Goal: Check status: Check status

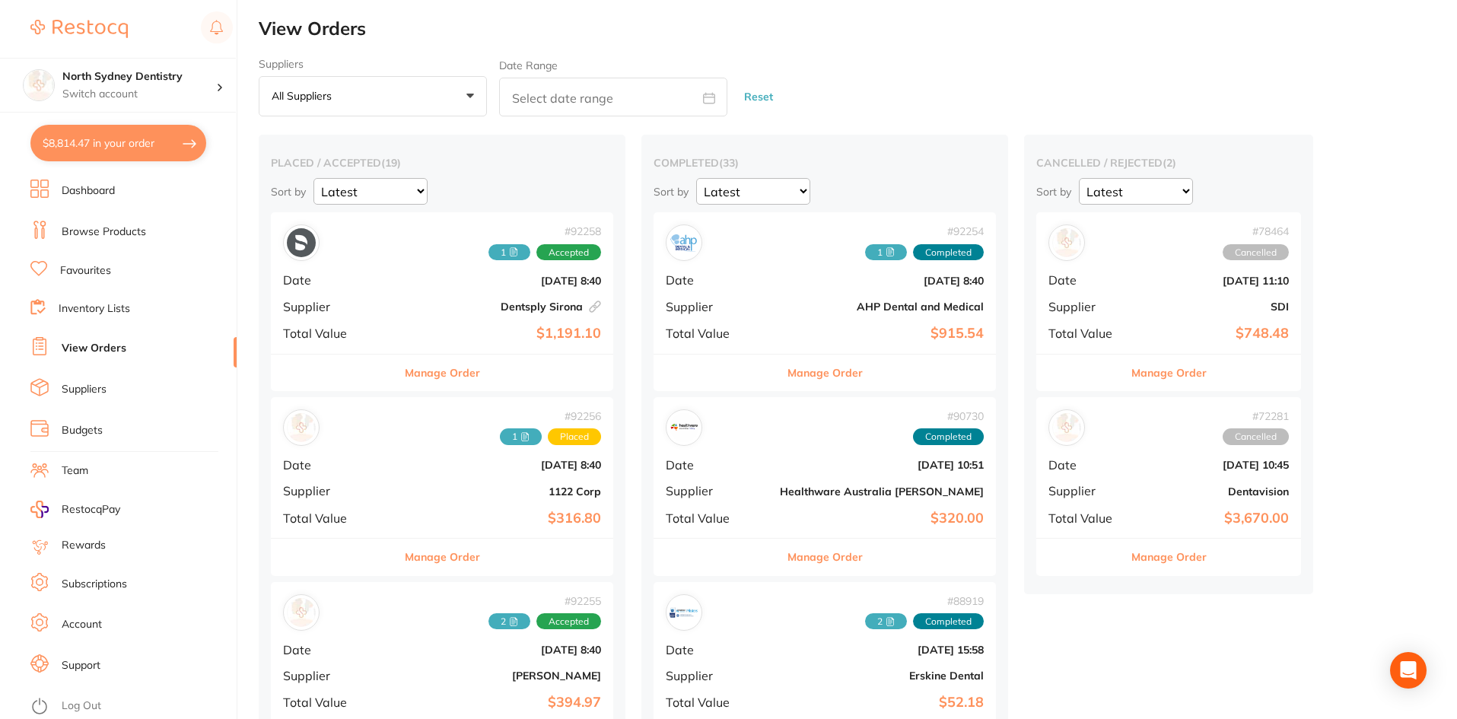
click at [523, 81] on input "text" at bounding box center [613, 97] width 228 height 39
select select "9"
select select "2025"
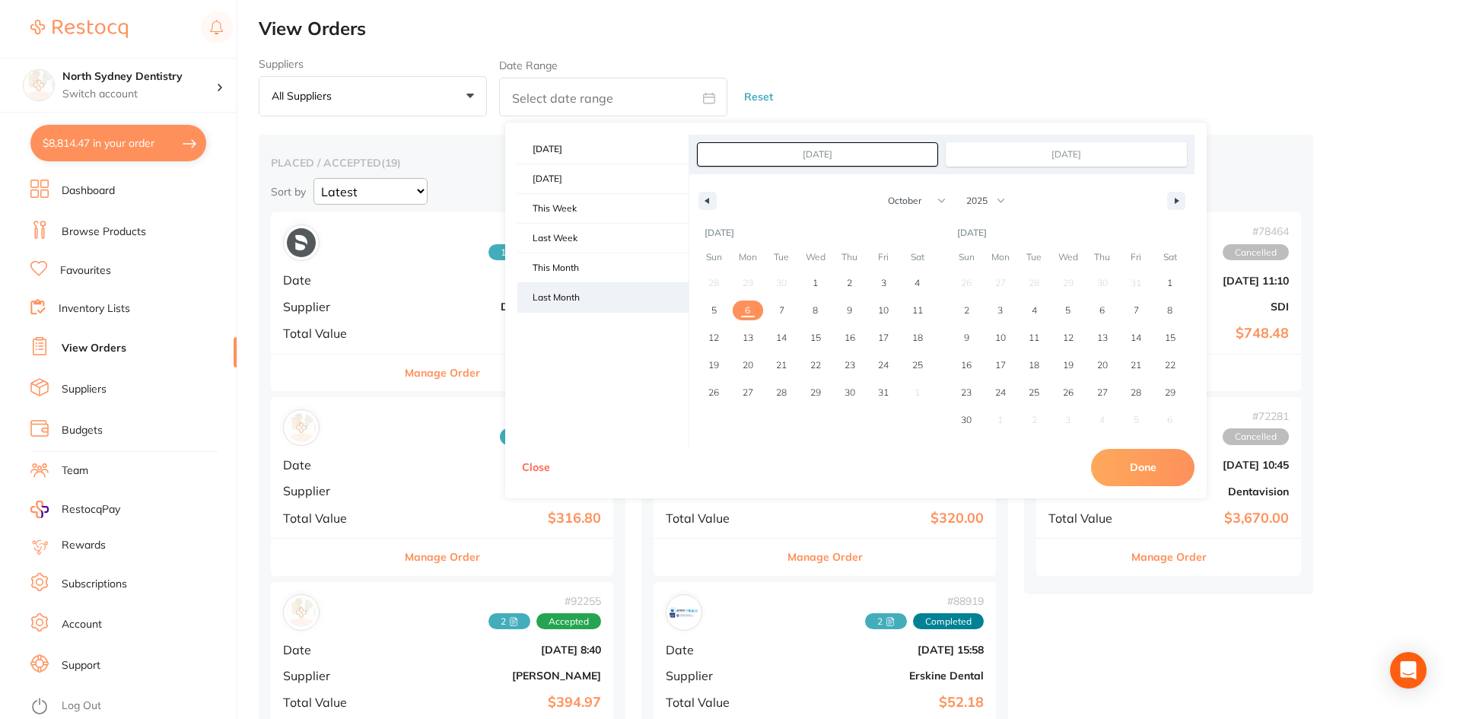
click at [596, 307] on span "Last Month" at bounding box center [602, 297] width 171 height 29
type input "[DATE]"
select select "8"
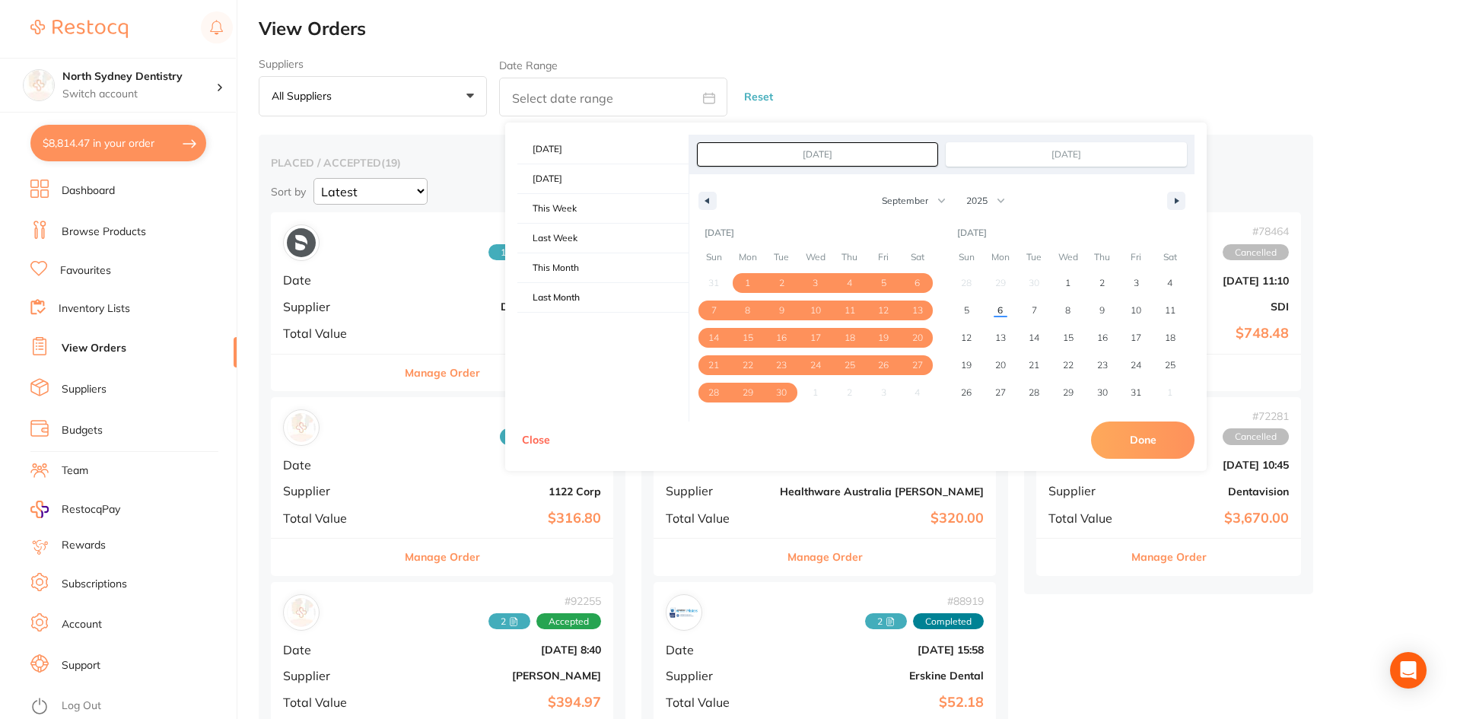
click at [1143, 440] on button "Done" at bounding box center [1142, 439] width 103 height 37
type input "[DATE] to [DATE]"
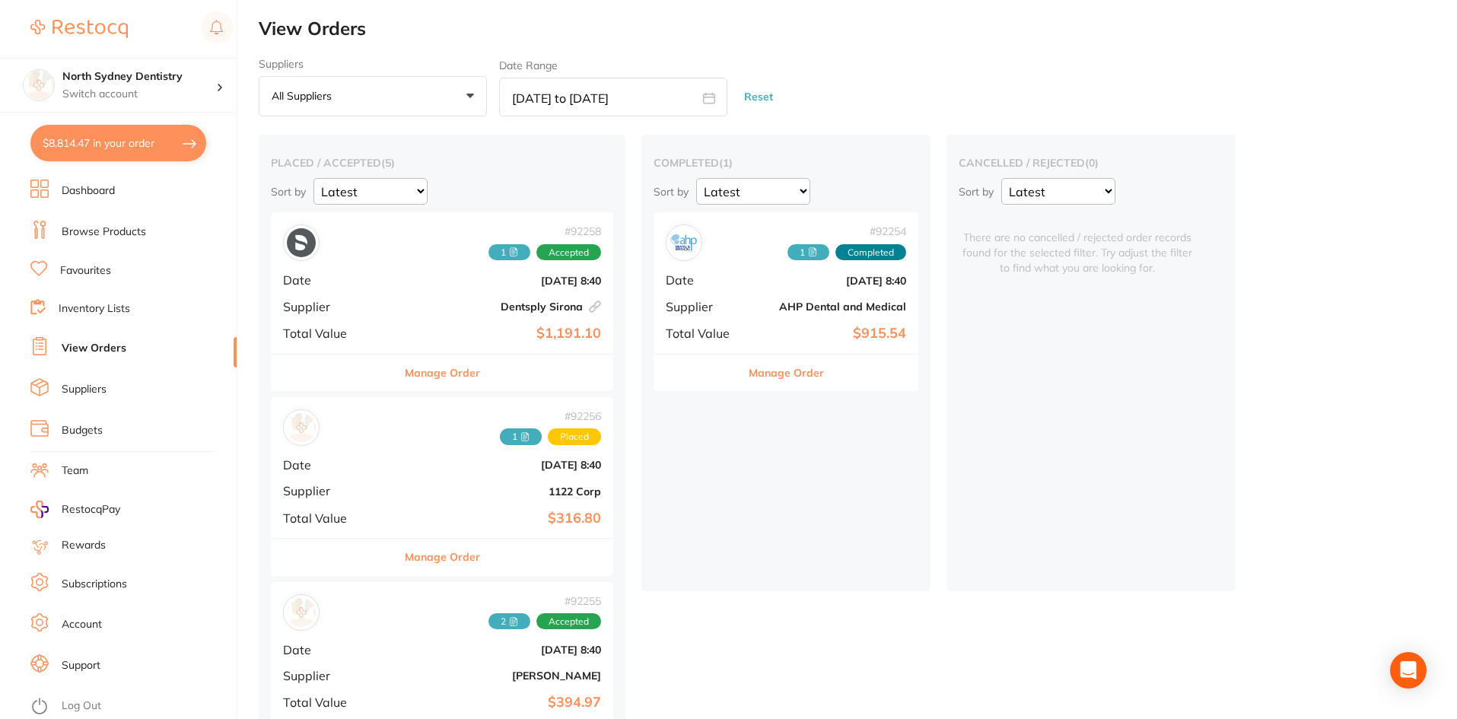
click at [509, 252] on icon at bounding box center [513, 251] width 9 height 9
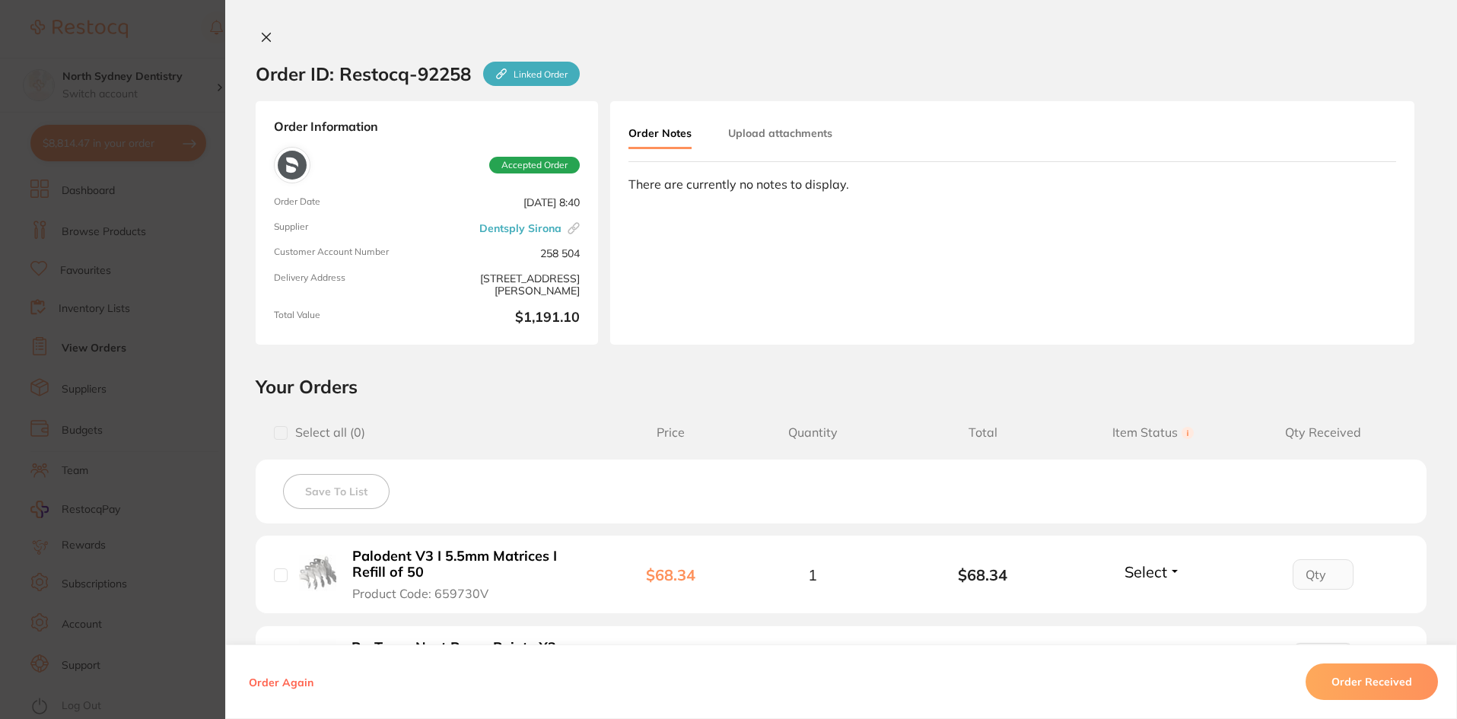
click at [804, 129] on button "Upload attachments" at bounding box center [780, 132] width 104 height 27
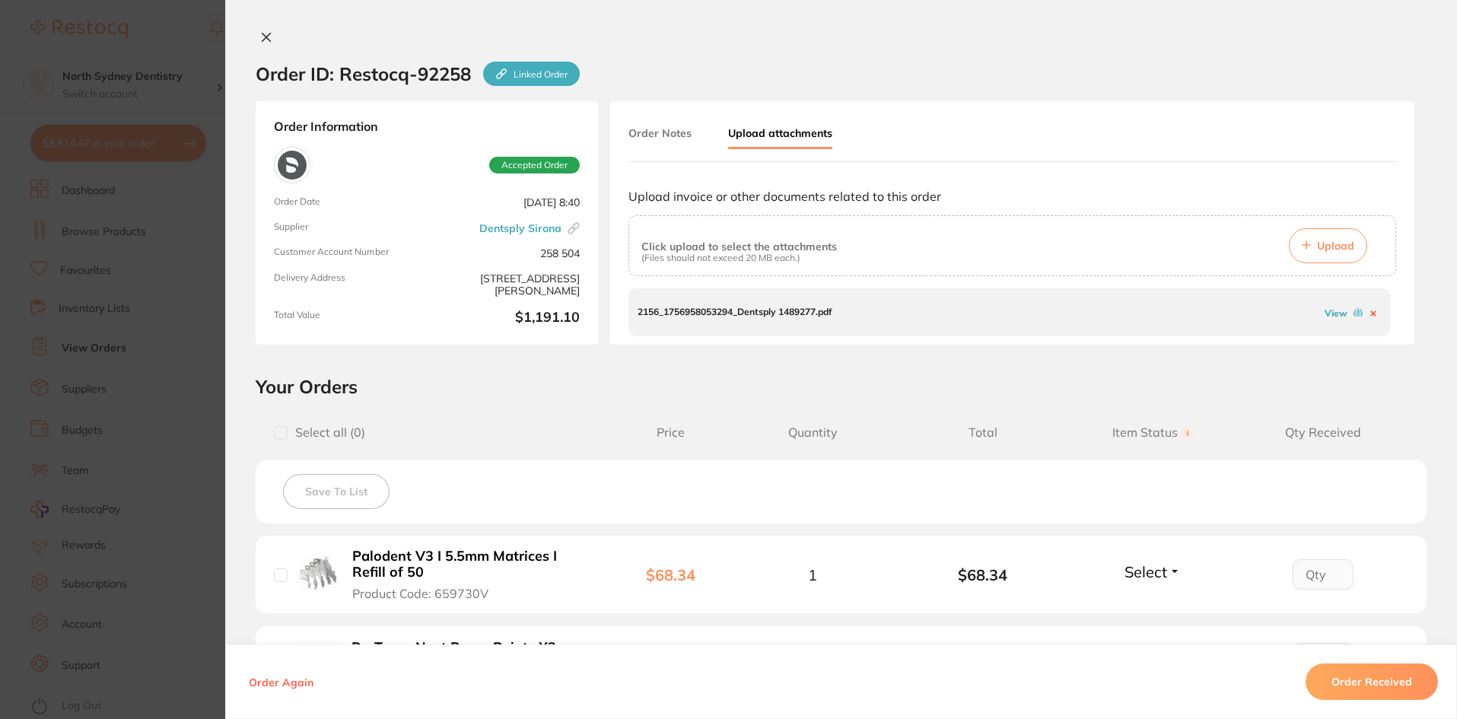
click at [1199, 312] on link "View" at bounding box center [1335, 312] width 23 height 11
click at [262, 33] on icon at bounding box center [266, 37] width 12 height 12
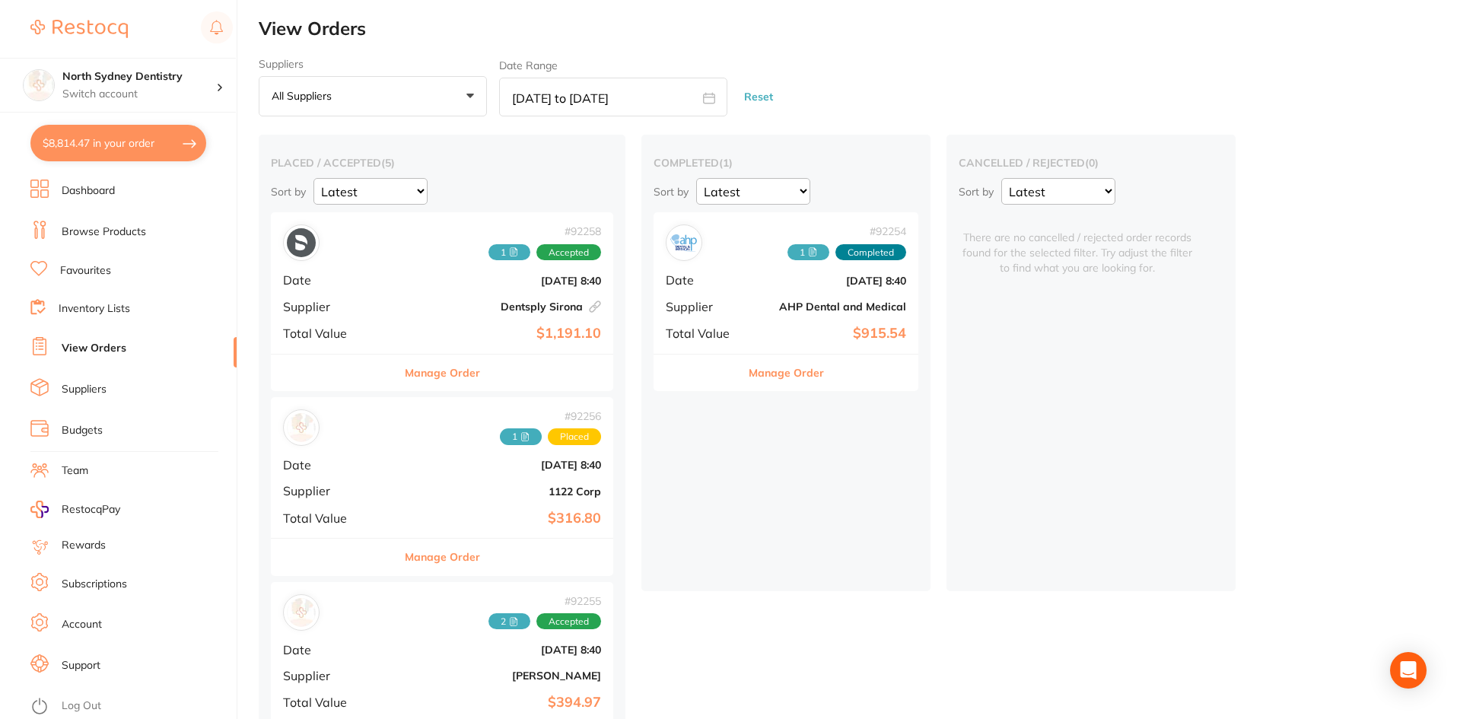
click at [500, 443] on span "1" at bounding box center [521, 436] width 42 height 17
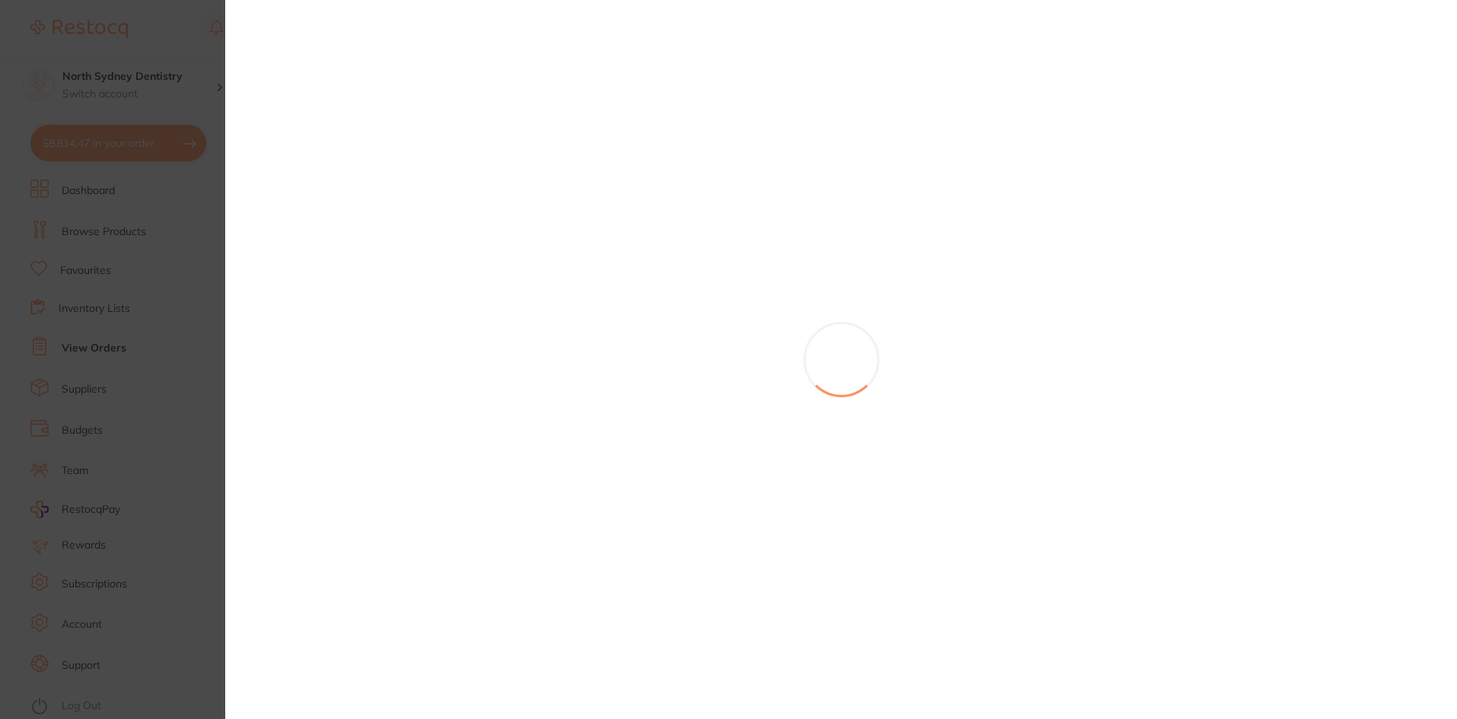
click at [122, 383] on section at bounding box center [728, 359] width 1457 height 719
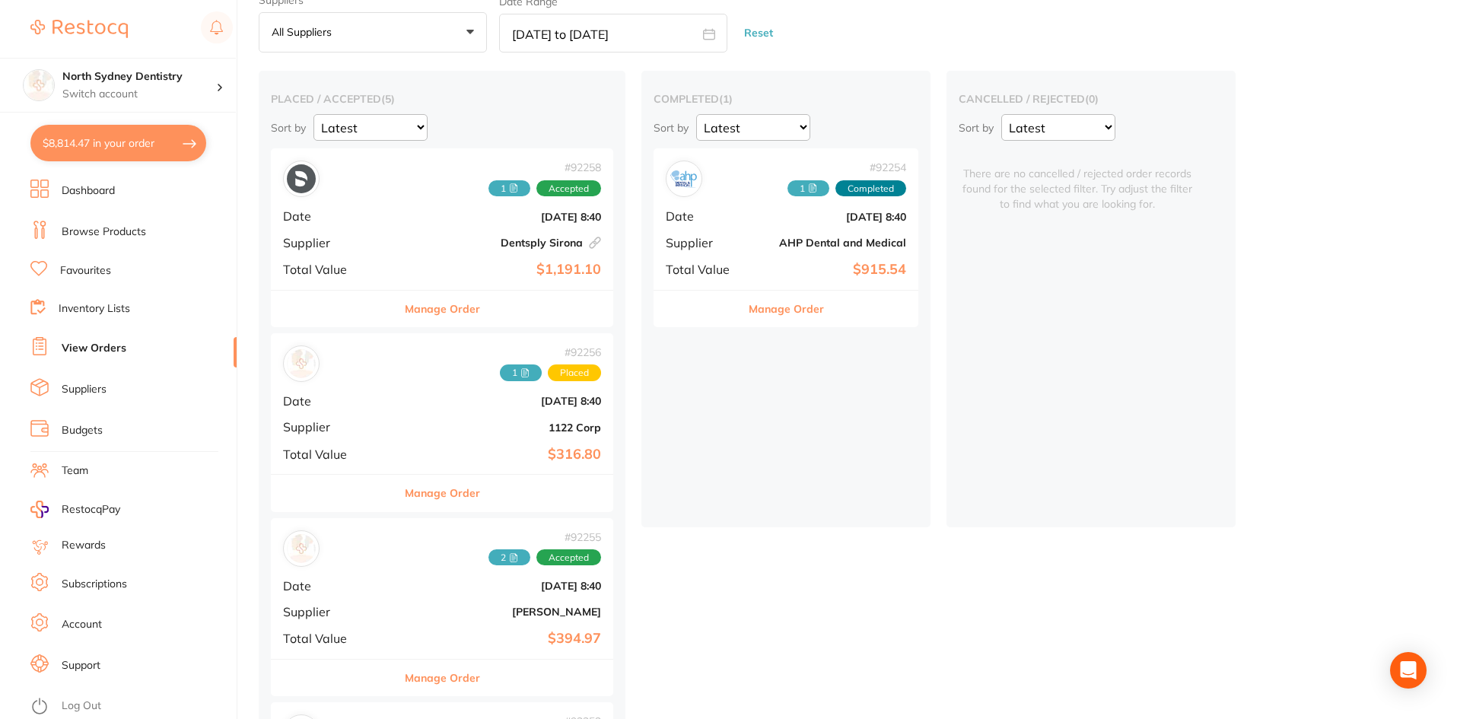
scroll to position [76, 0]
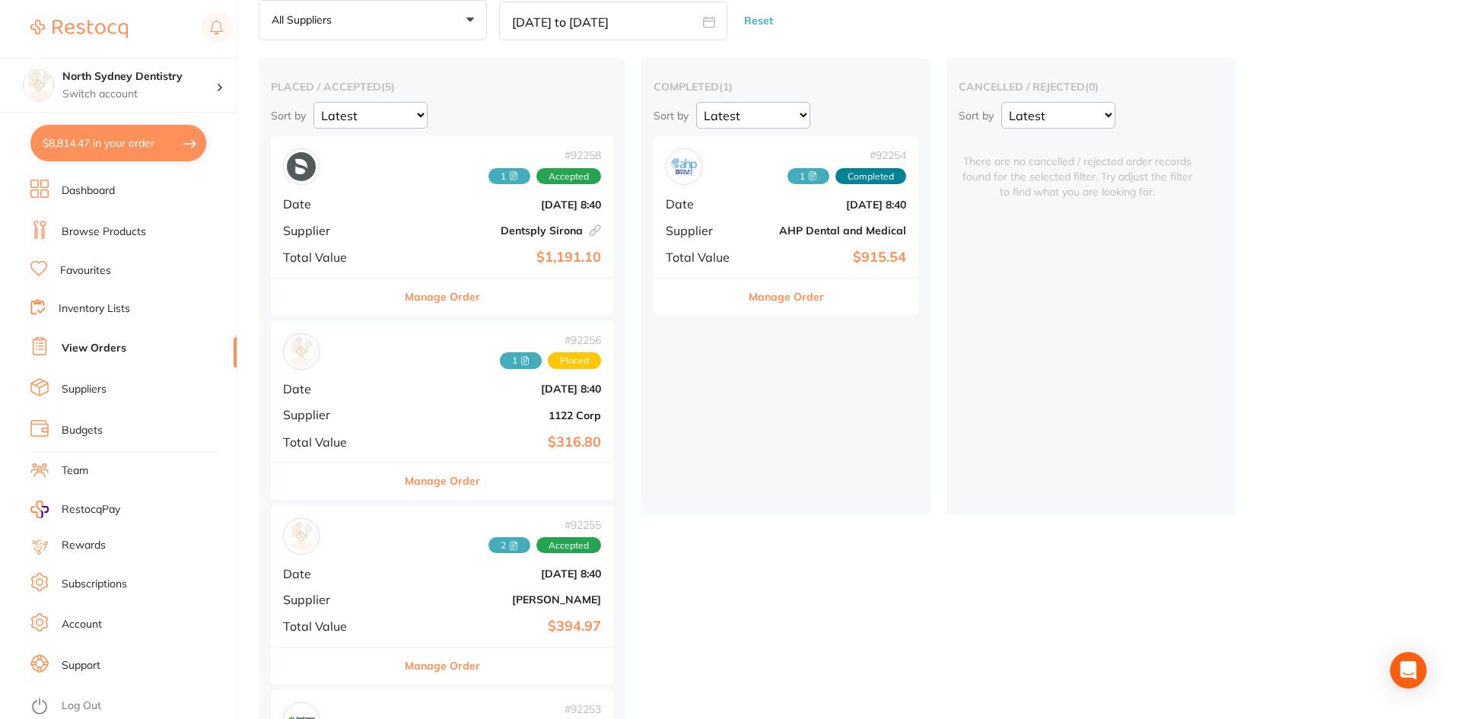
click at [449, 370] on div "# 92256 1 Placed Date [DATE] 8:40 Supplier 1122 Corp Total Value $316.80" at bounding box center [442, 391] width 342 height 141
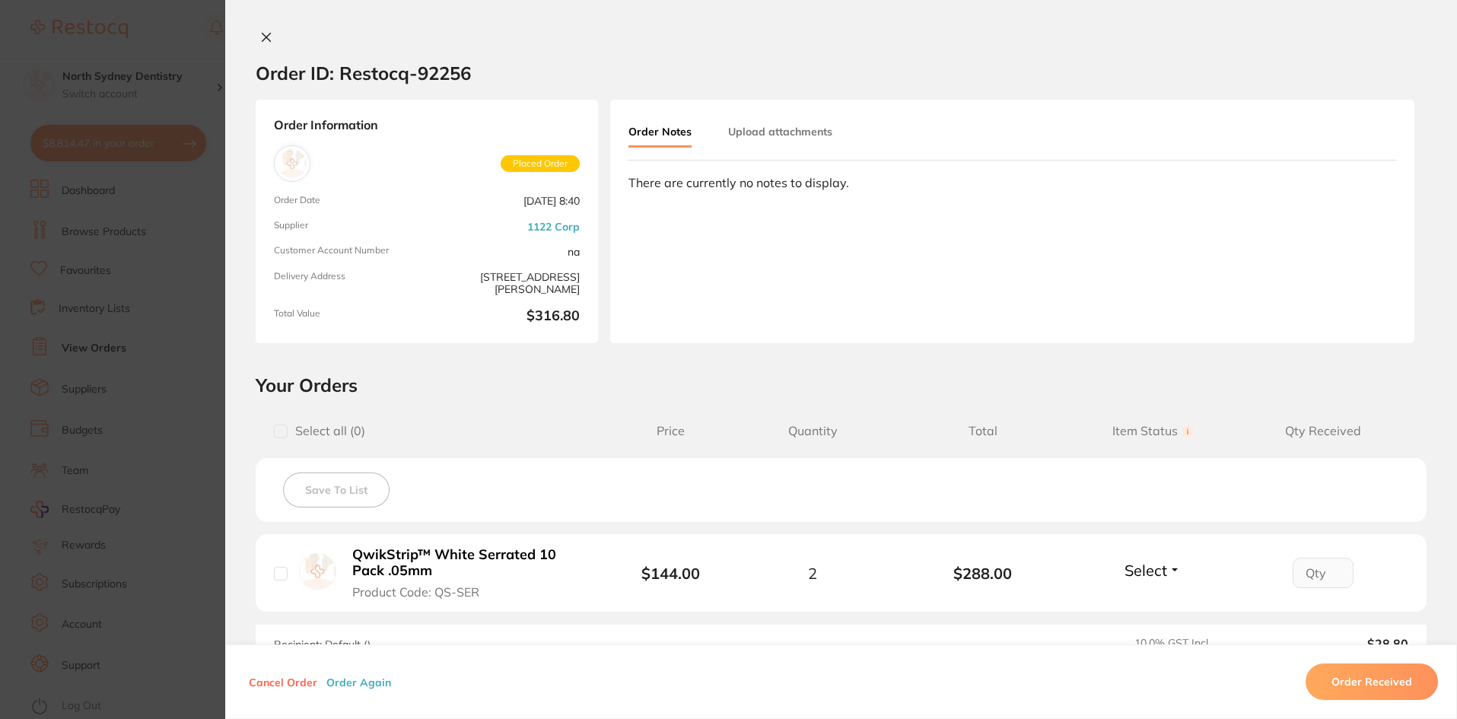
click at [742, 140] on button "Upload attachments" at bounding box center [780, 131] width 104 height 27
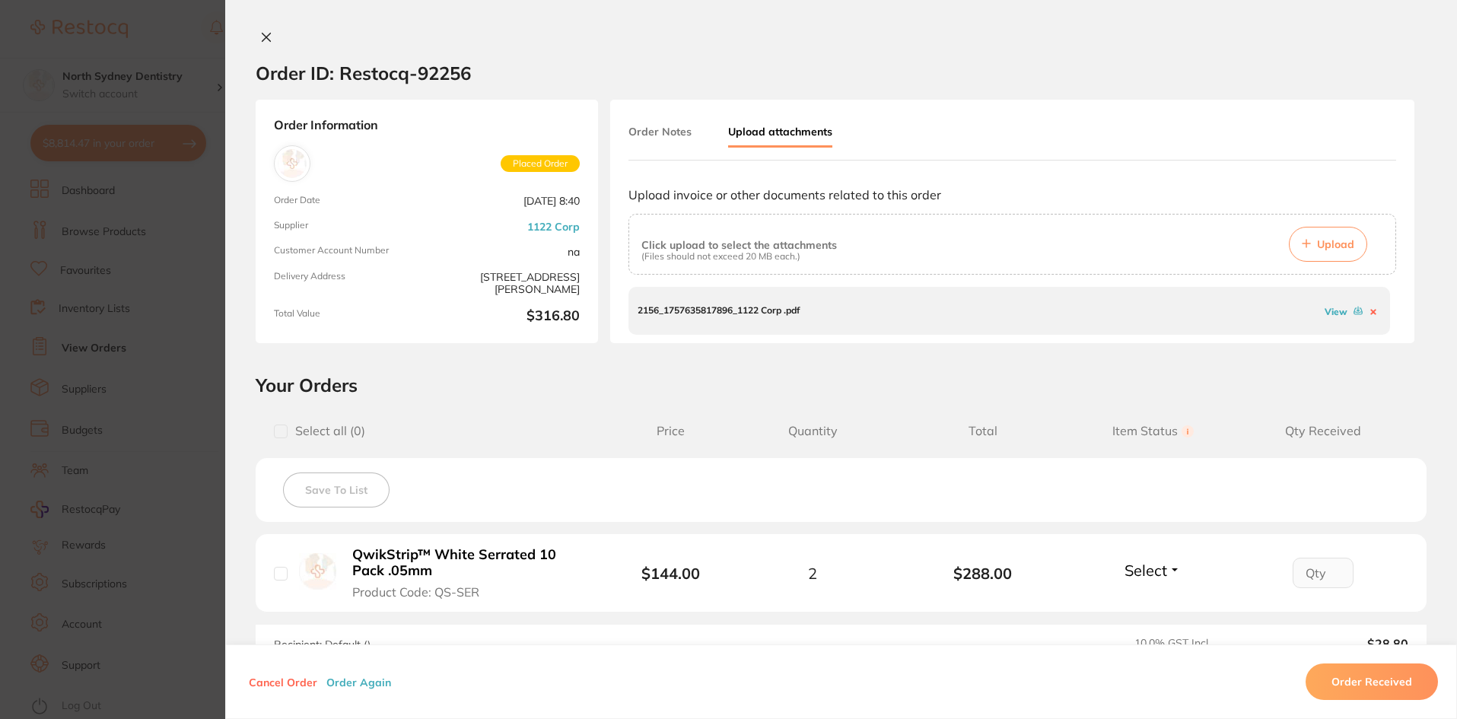
click at [1199, 311] on link "View" at bounding box center [1335, 311] width 23 height 11
click at [261, 44] on button at bounding box center [266, 38] width 21 height 16
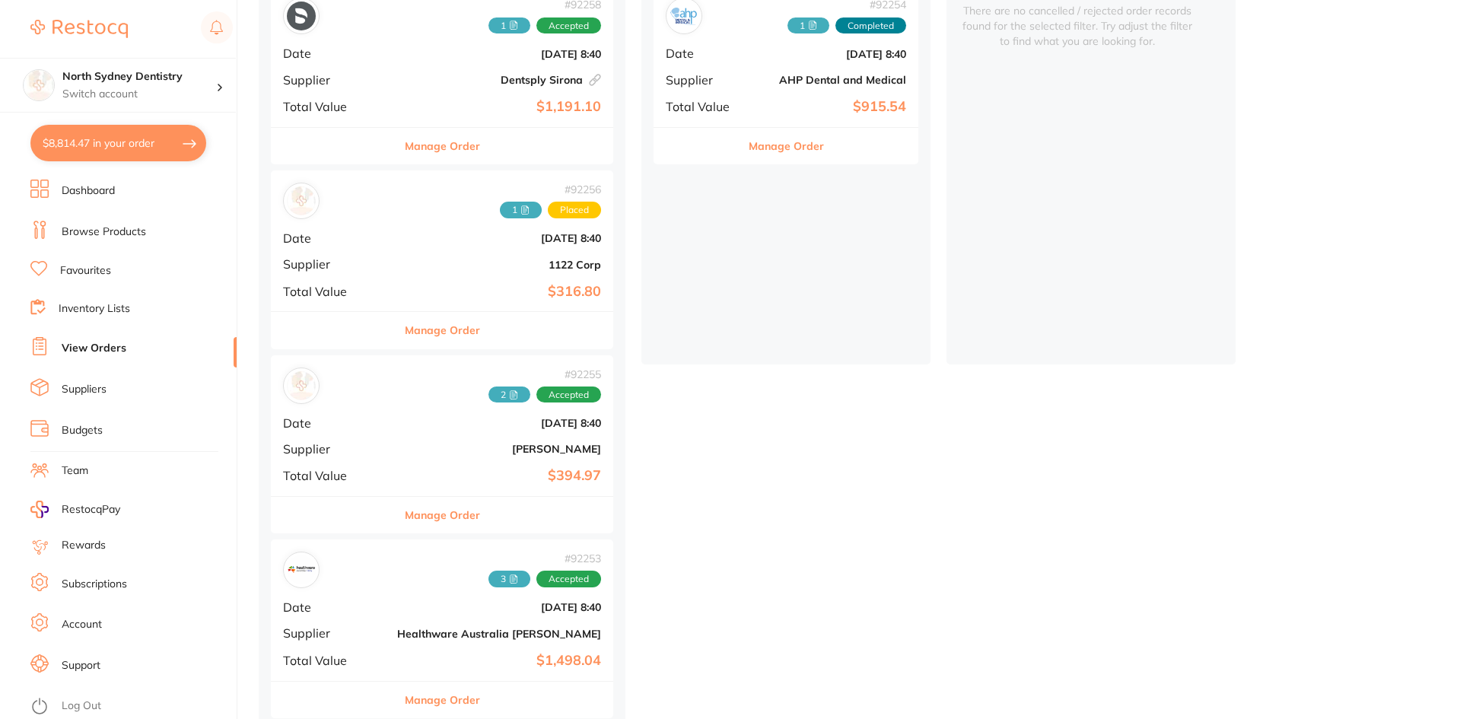
scroll to position [228, 0]
click at [488, 395] on span "2" at bounding box center [509, 393] width 42 height 17
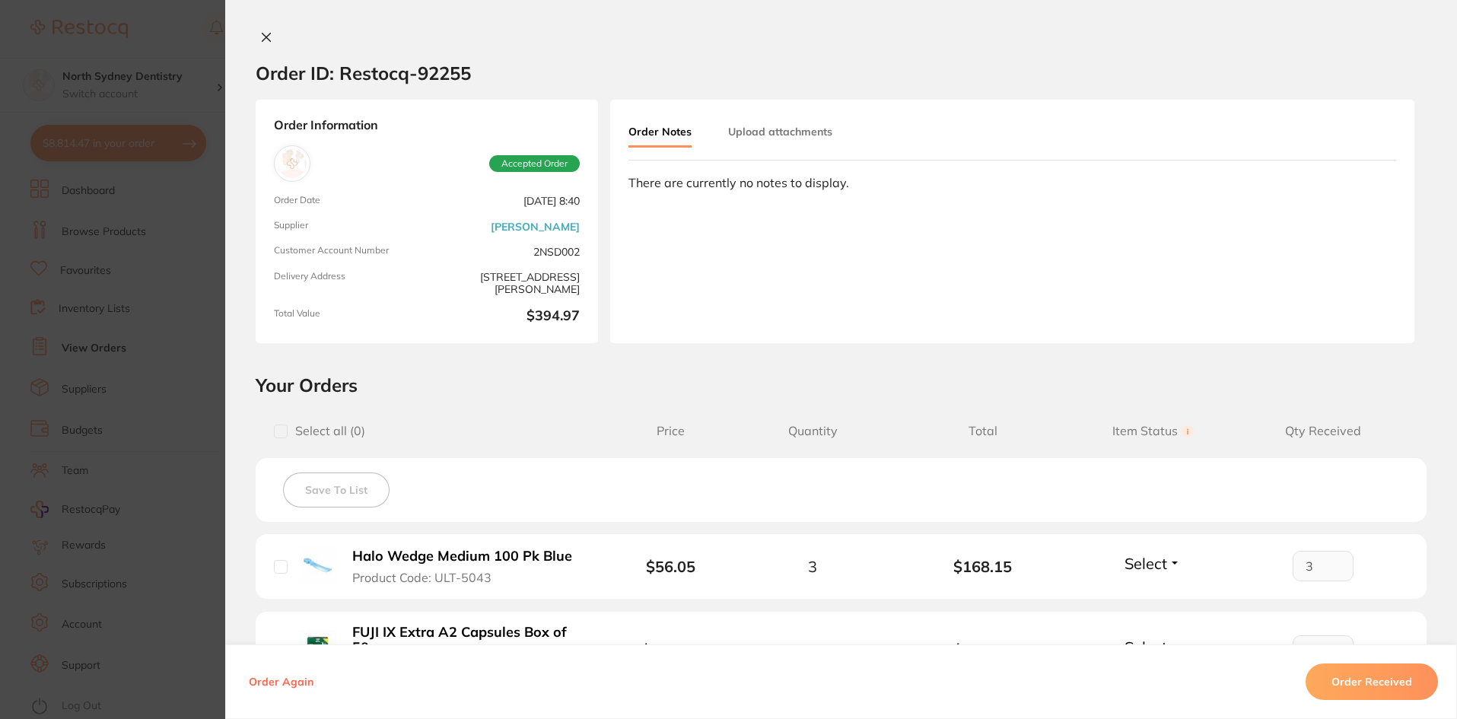
click at [790, 145] on button "Upload attachments" at bounding box center [780, 131] width 104 height 27
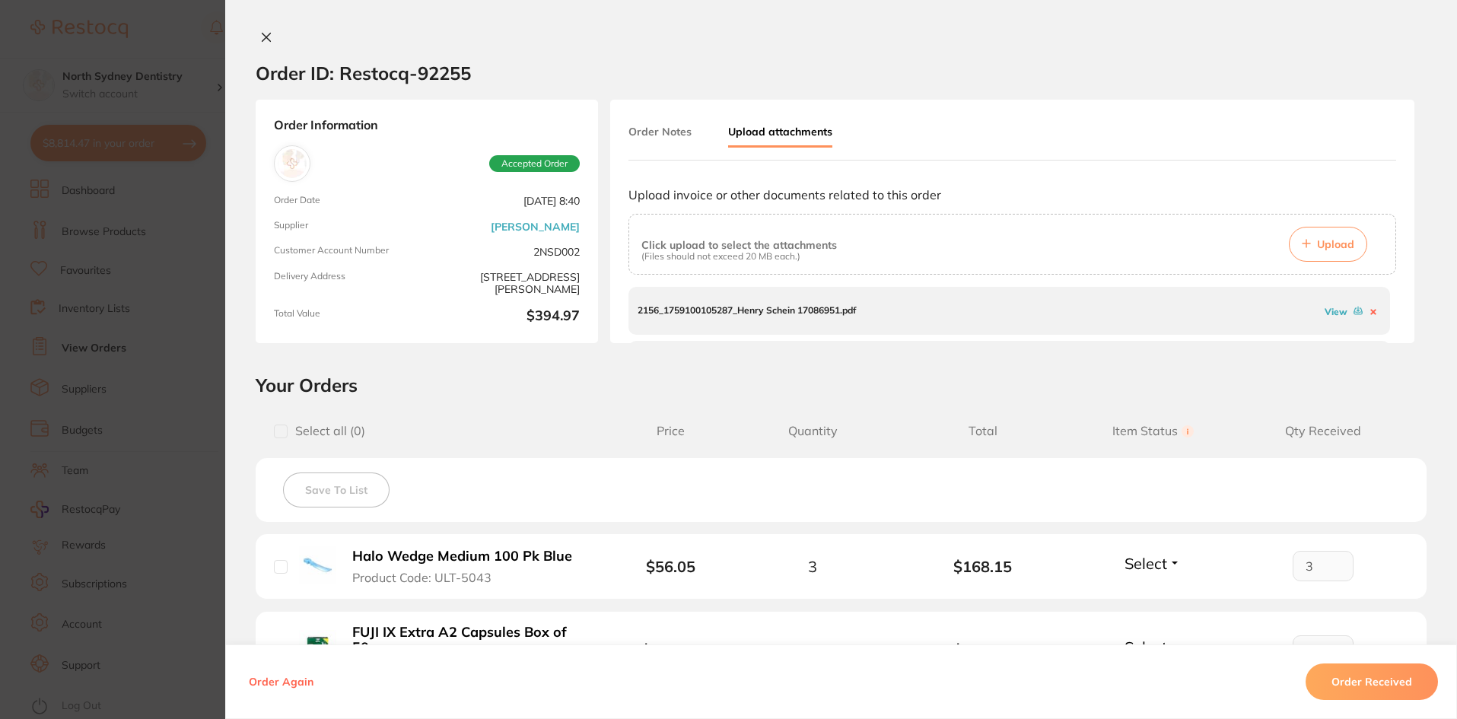
click at [1199, 310] on link "View" at bounding box center [1335, 311] width 23 height 11
drag, startPoint x: 1392, startPoint y: 300, endPoint x: 1391, endPoint y: 323, distance: 22.9
click at [1199, 323] on div "Order Notes Upload attachments Upload invoice or other documents related to thi…" at bounding box center [1012, 221] width 804 height 243
drag, startPoint x: 1394, startPoint y: 301, endPoint x: 1393, endPoint y: 314, distance: 13.0
click at [1199, 314] on div "Order Notes Upload attachments Upload invoice or other documents related to thi…" at bounding box center [1012, 221] width 804 height 243
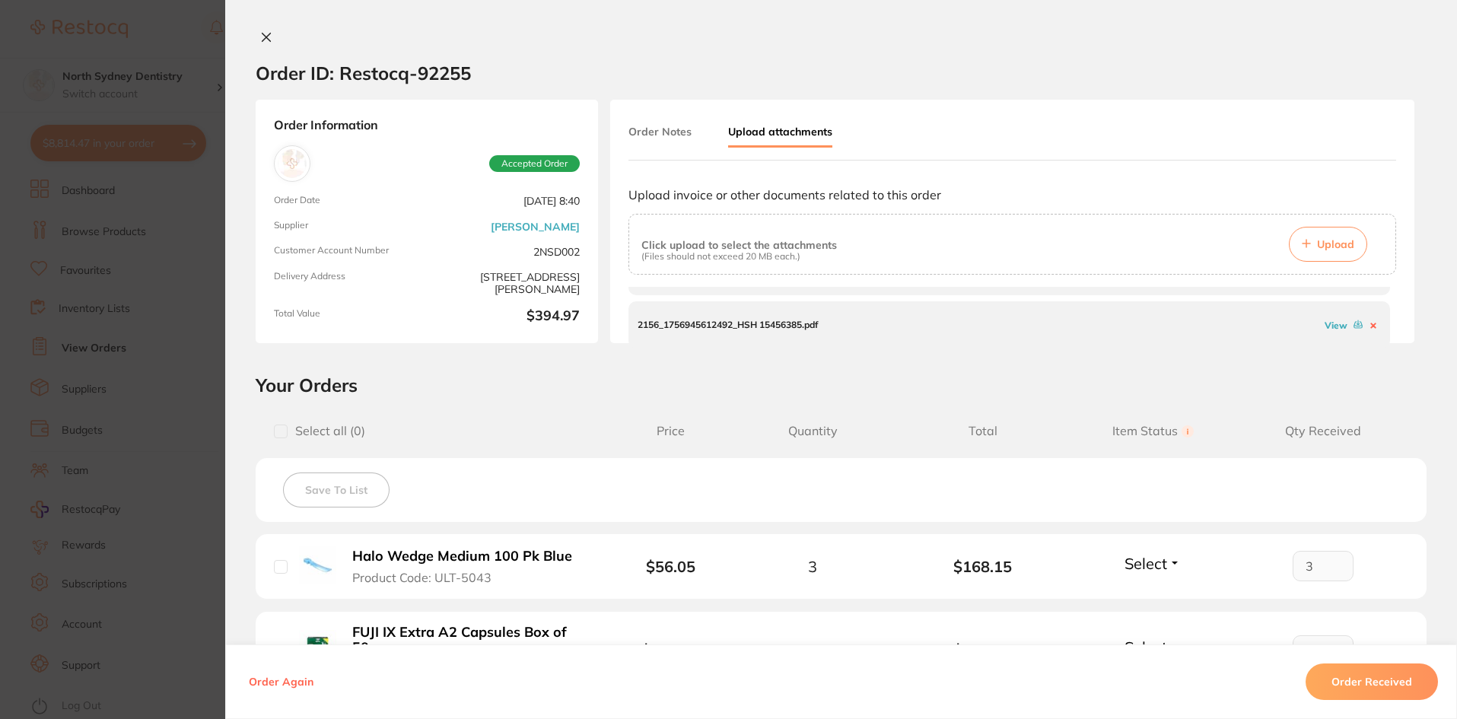
scroll to position [43, 0]
click at [1199, 326] on link "View" at bounding box center [1335, 321] width 23 height 11
click at [262, 37] on icon at bounding box center [266, 37] width 8 height 8
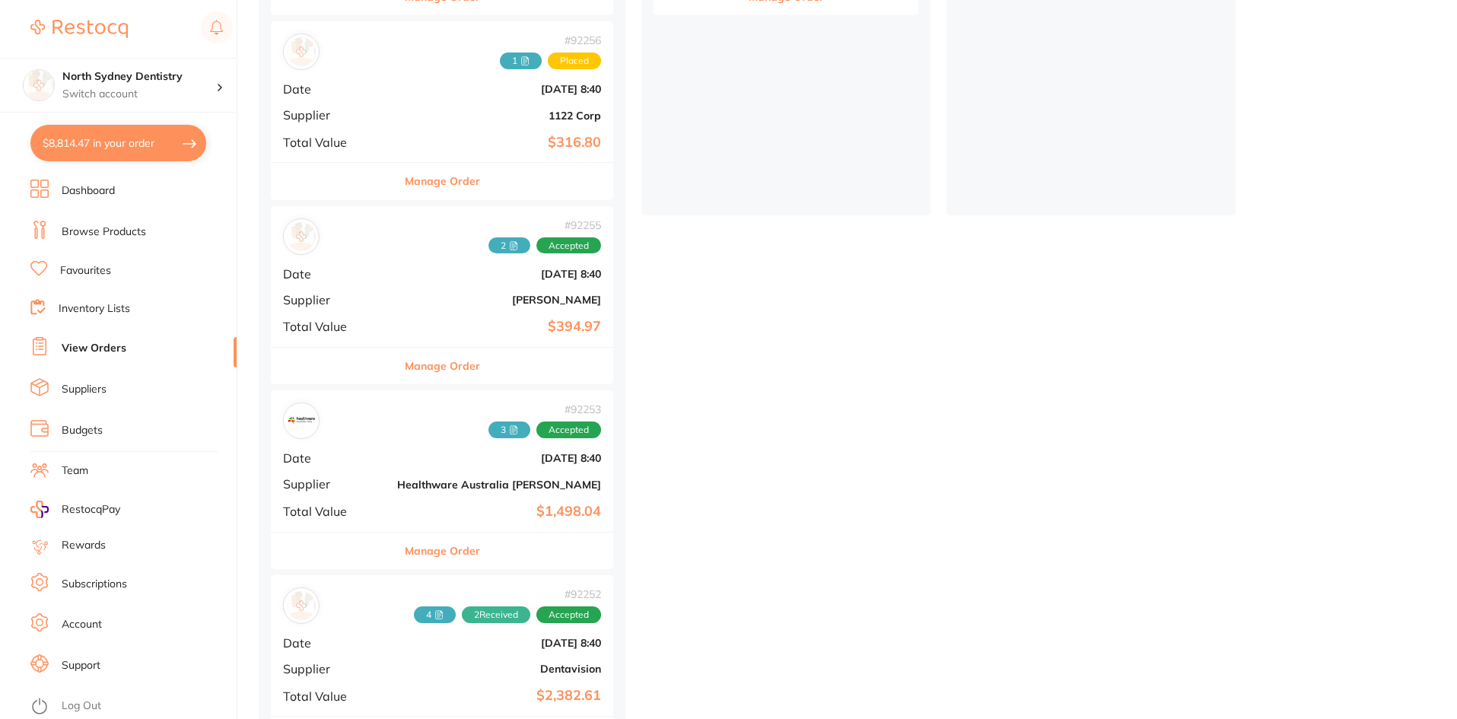
scroll to position [380, 0]
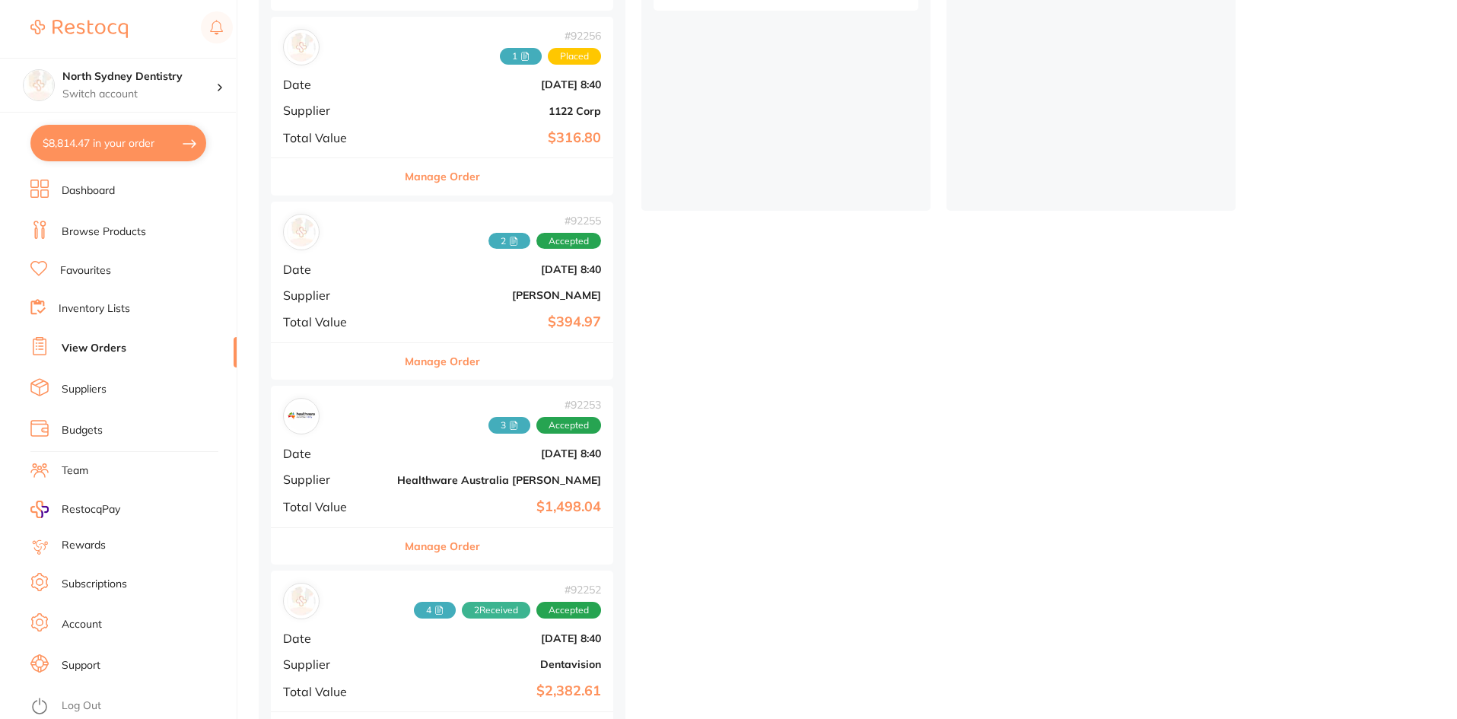
click at [488, 431] on span "3" at bounding box center [509, 425] width 42 height 17
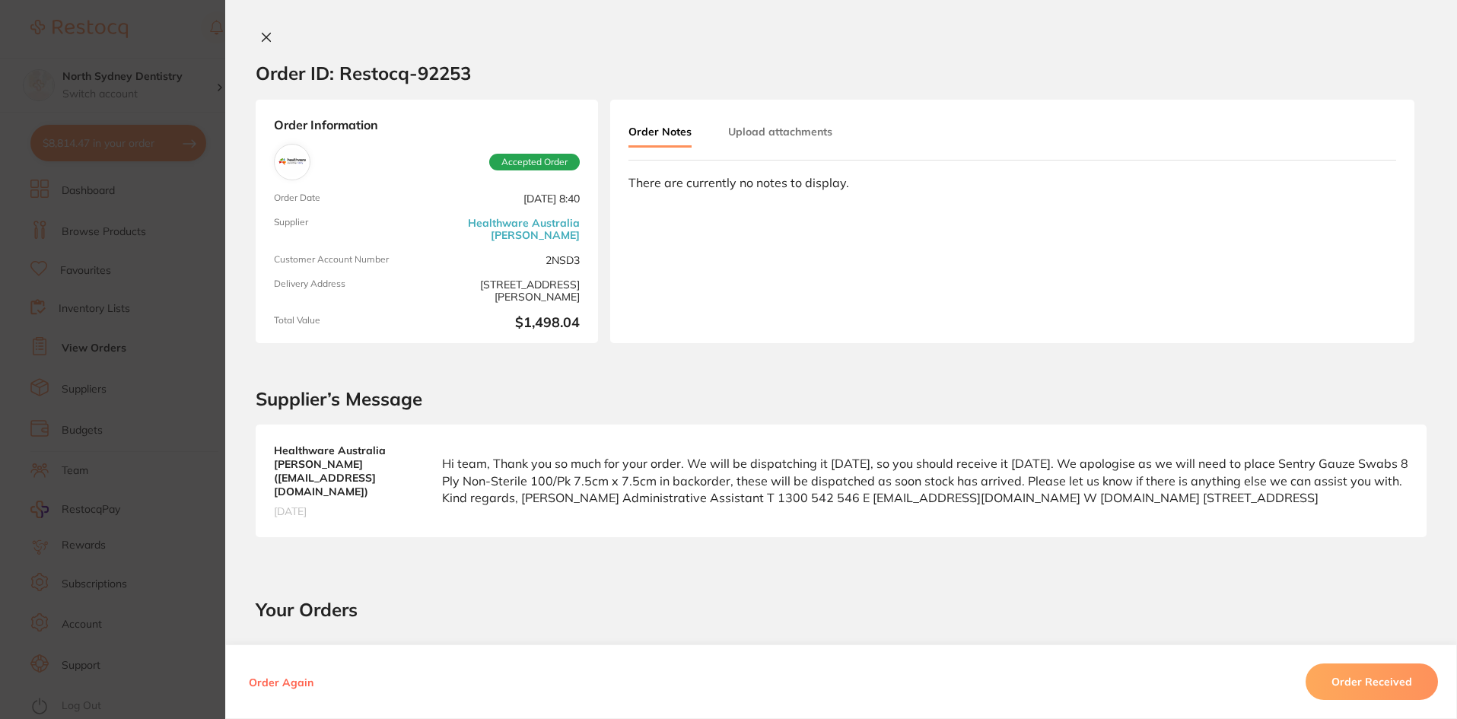
drag, startPoint x: 807, startPoint y: 134, endPoint x: 1097, endPoint y: 208, distance: 299.1
click at [806, 135] on button "Upload attachments" at bounding box center [780, 131] width 104 height 27
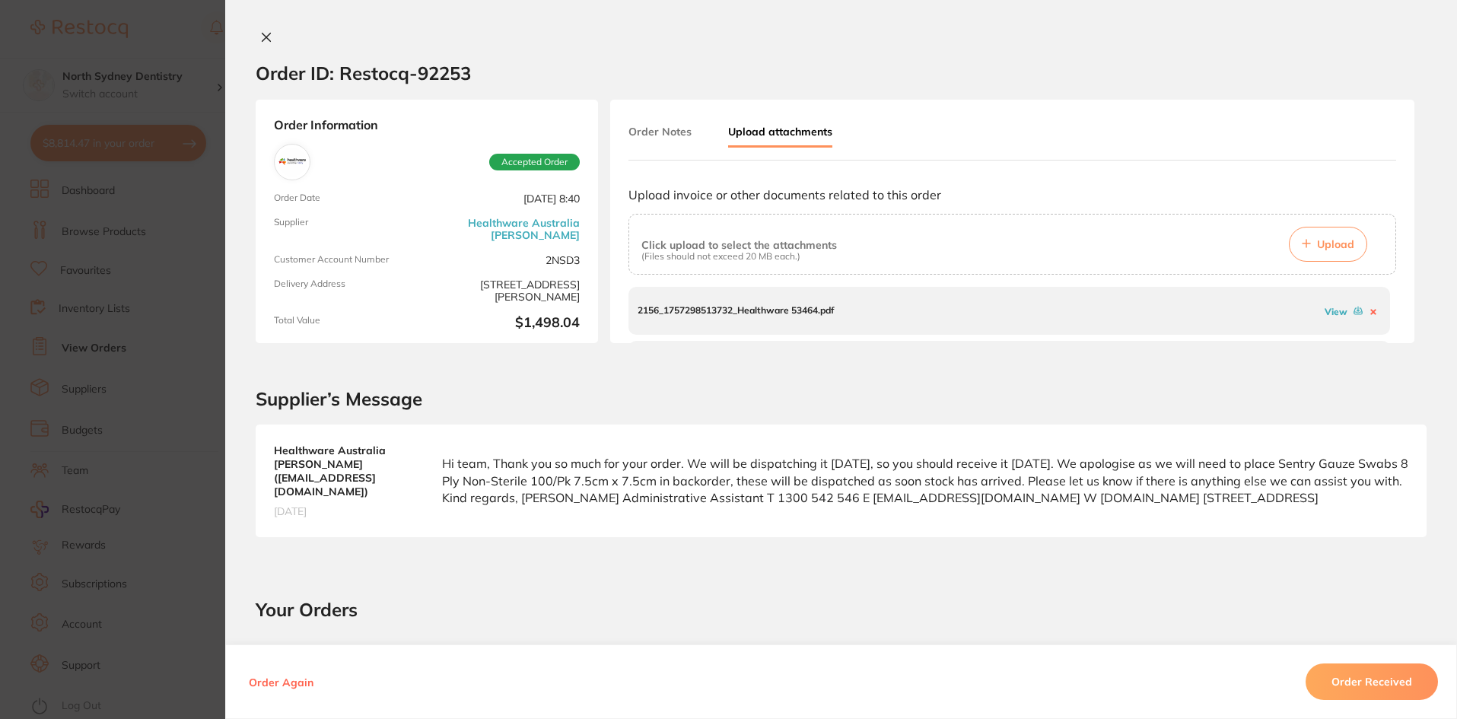
click at [1199, 312] on link "View" at bounding box center [1335, 311] width 23 height 11
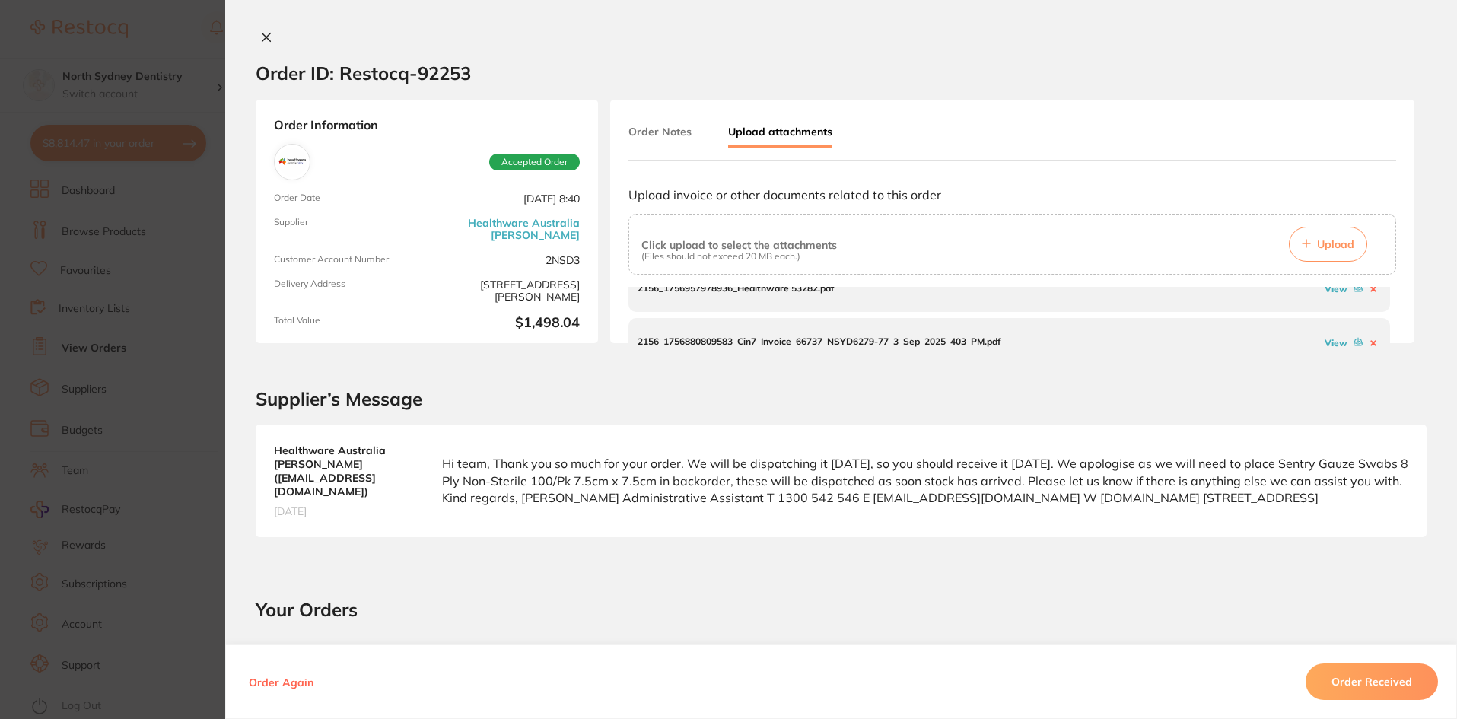
click at [1199, 291] on link "View" at bounding box center [1335, 288] width 23 height 11
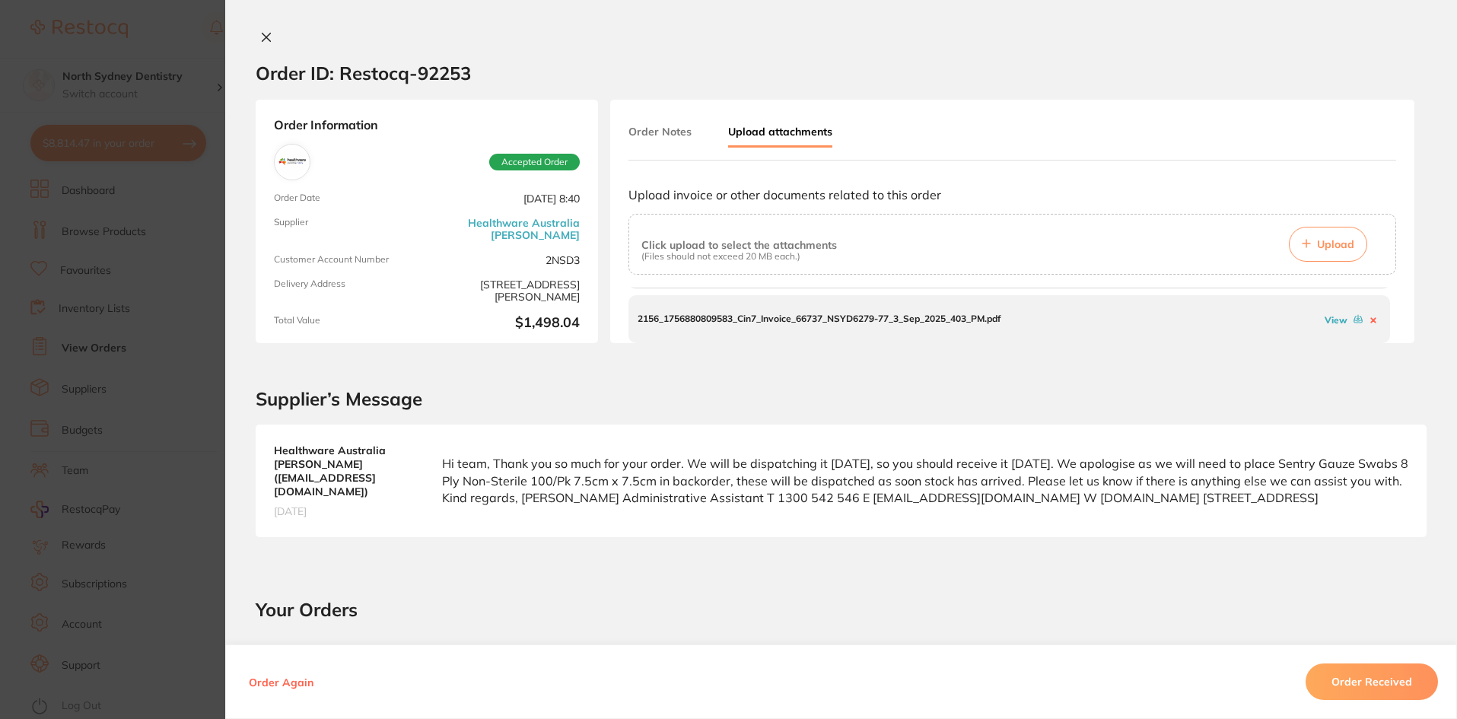
scroll to position [100, 0]
click at [1199, 317] on link "View" at bounding box center [1335, 318] width 23 height 11
click at [260, 40] on icon at bounding box center [266, 37] width 12 height 12
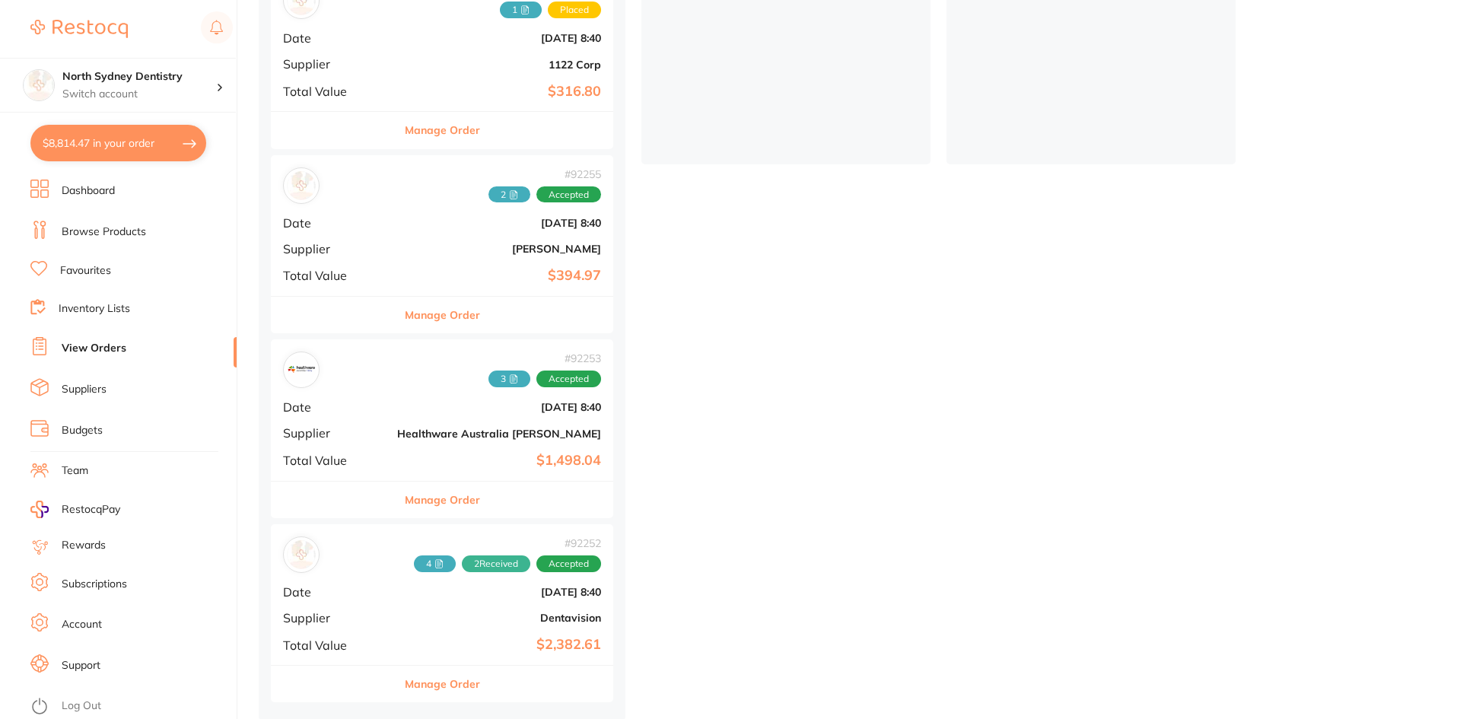
scroll to position [432, 0]
click at [414, 563] on span "4" at bounding box center [435, 562] width 42 height 17
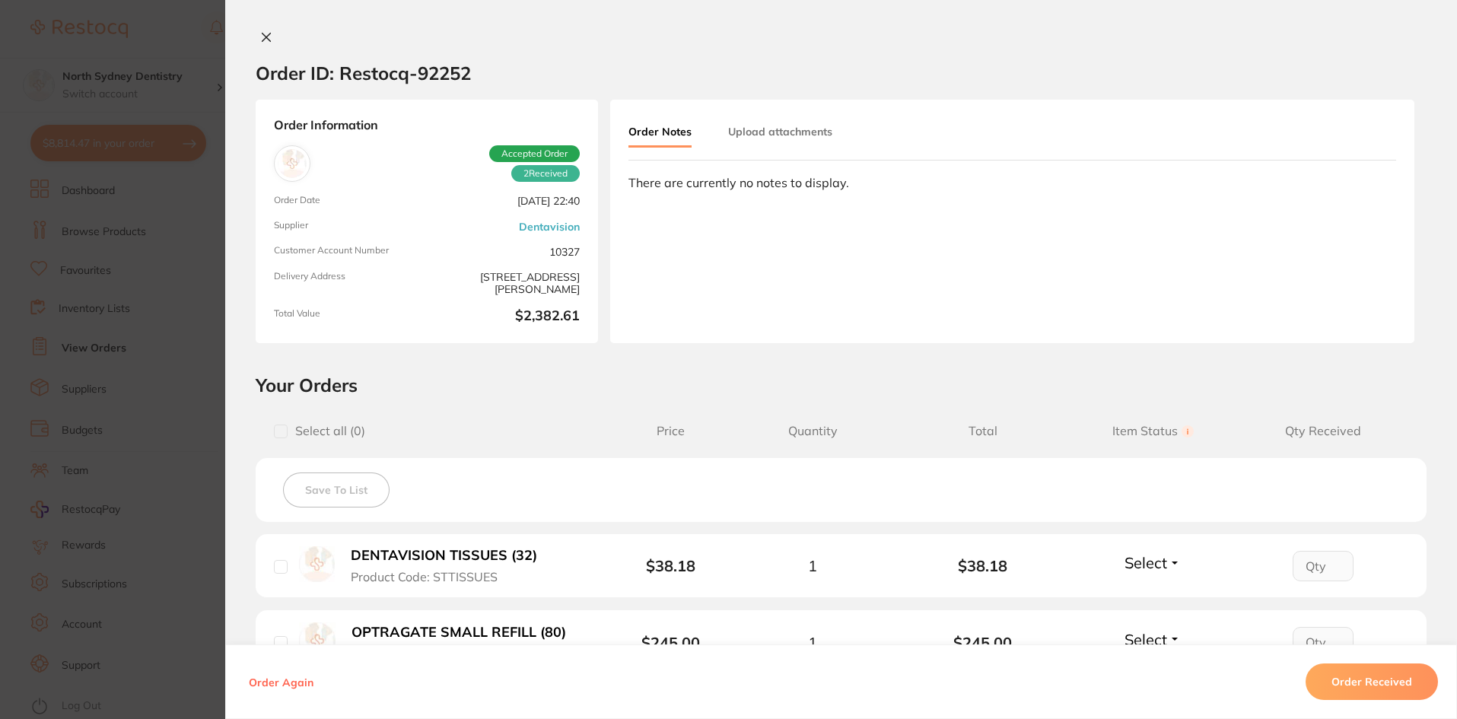
click at [791, 132] on button "Upload attachments" at bounding box center [780, 131] width 104 height 27
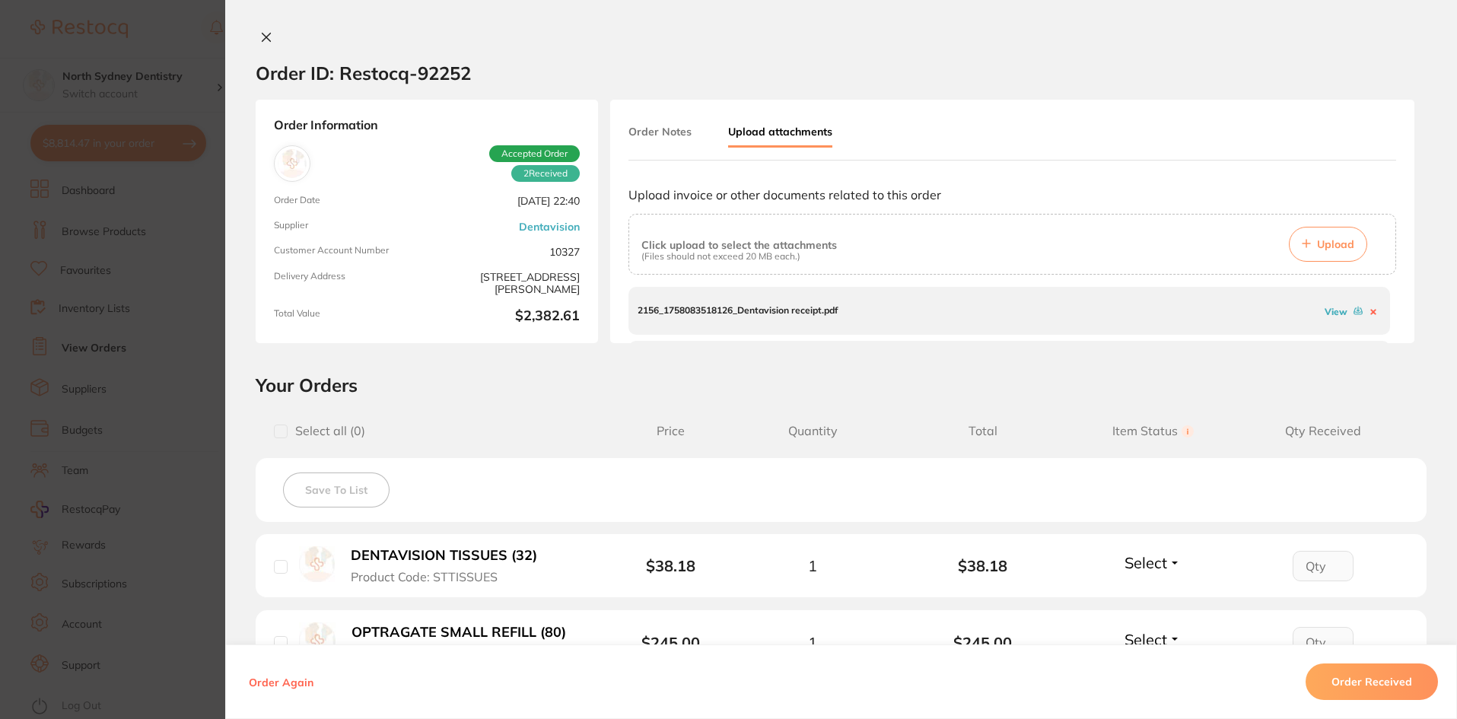
click at [1199, 312] on link "View" at bounding box center [1335, 311] width 23 height 11
click at [1199, 313] on link "View" at bounding box center [1335, 313] width 23 height 11
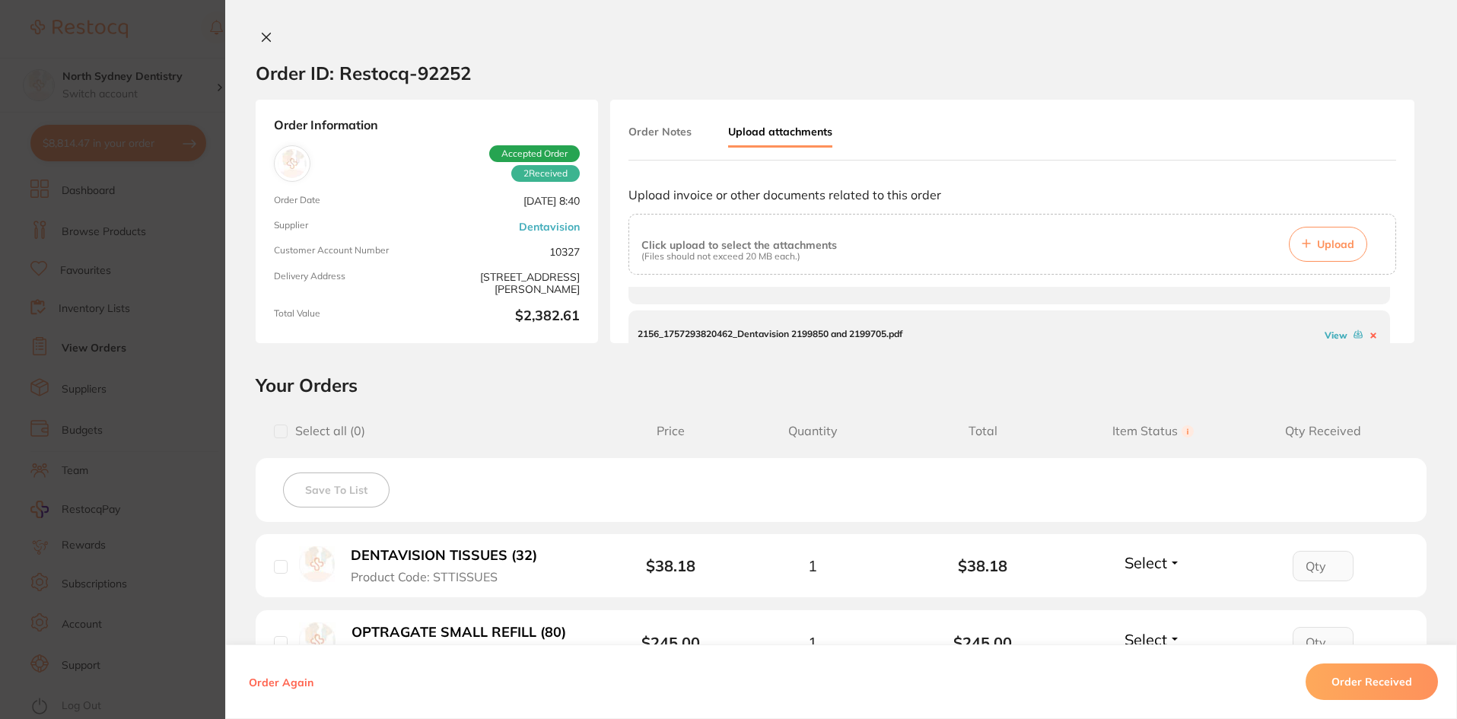
scroll to position [91, 0]
click at [1199, 329] on link "View" at bounding box center [1335, 327] width 23 height 11
click at [1199, 319] on link "View" at bounding box center [1335, 318] width 23 height 11
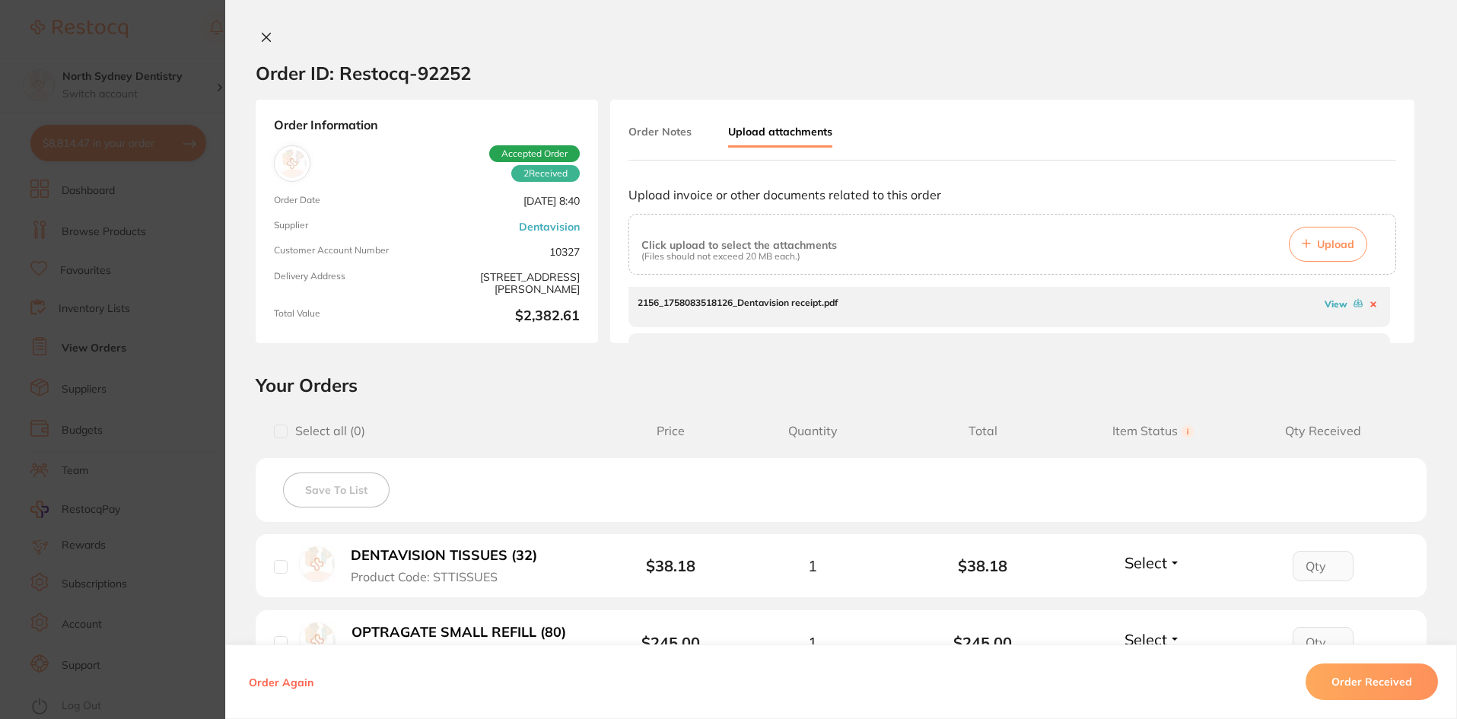
scroll to position [0, 0]
click at [1199, 310] on link "View" at bounding box center [1335, 311] width 23 height 11
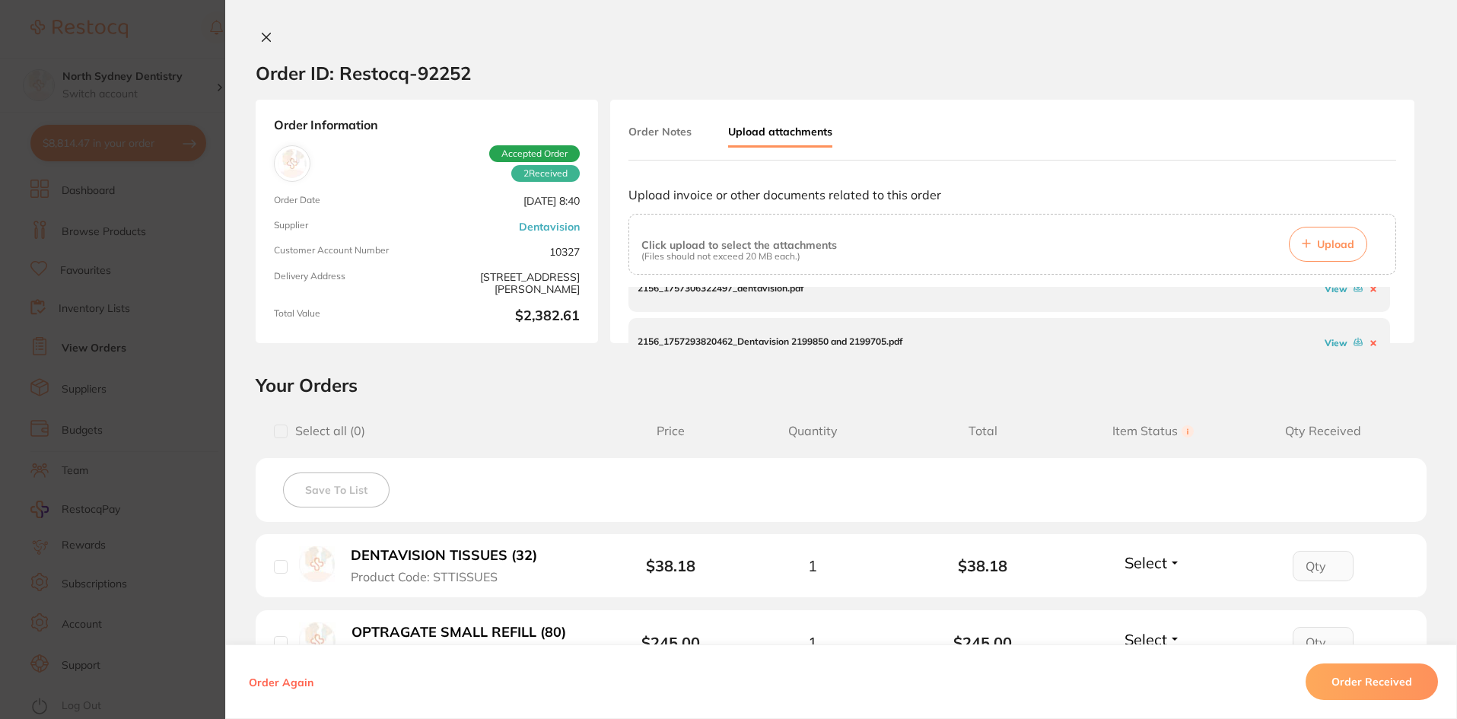
click at [1199, 287] on link "View" at bounding box center [1335, 288] width 23 height 11
click at [1199, 343] on link "View" at bounding box center [1335, 342] width 23 height 11
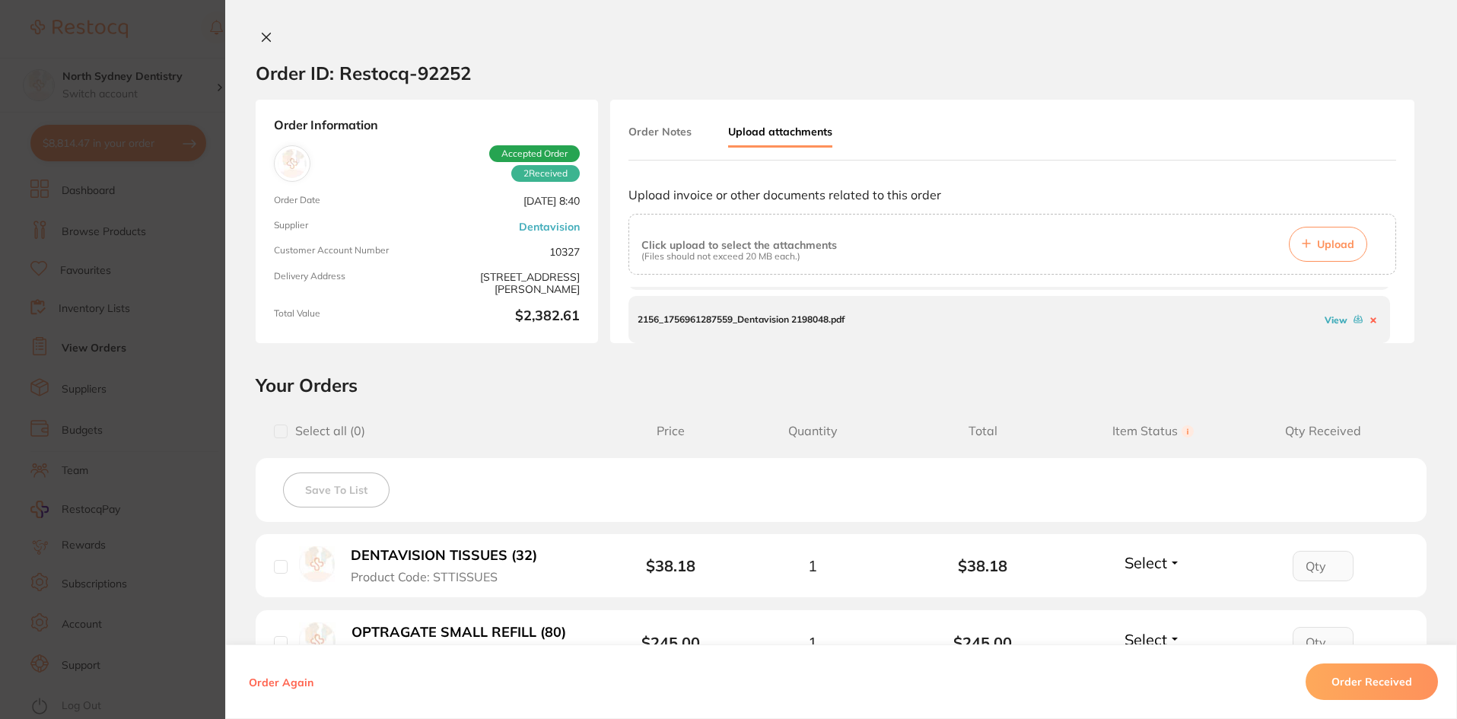
scroll to position [154, 0]
click at [1199, 320] on link "View" at bounding box center [1335, 318] width 23 height 11
click at [260, 40] on icon at bounding box center [266, 37] width 12 height 12
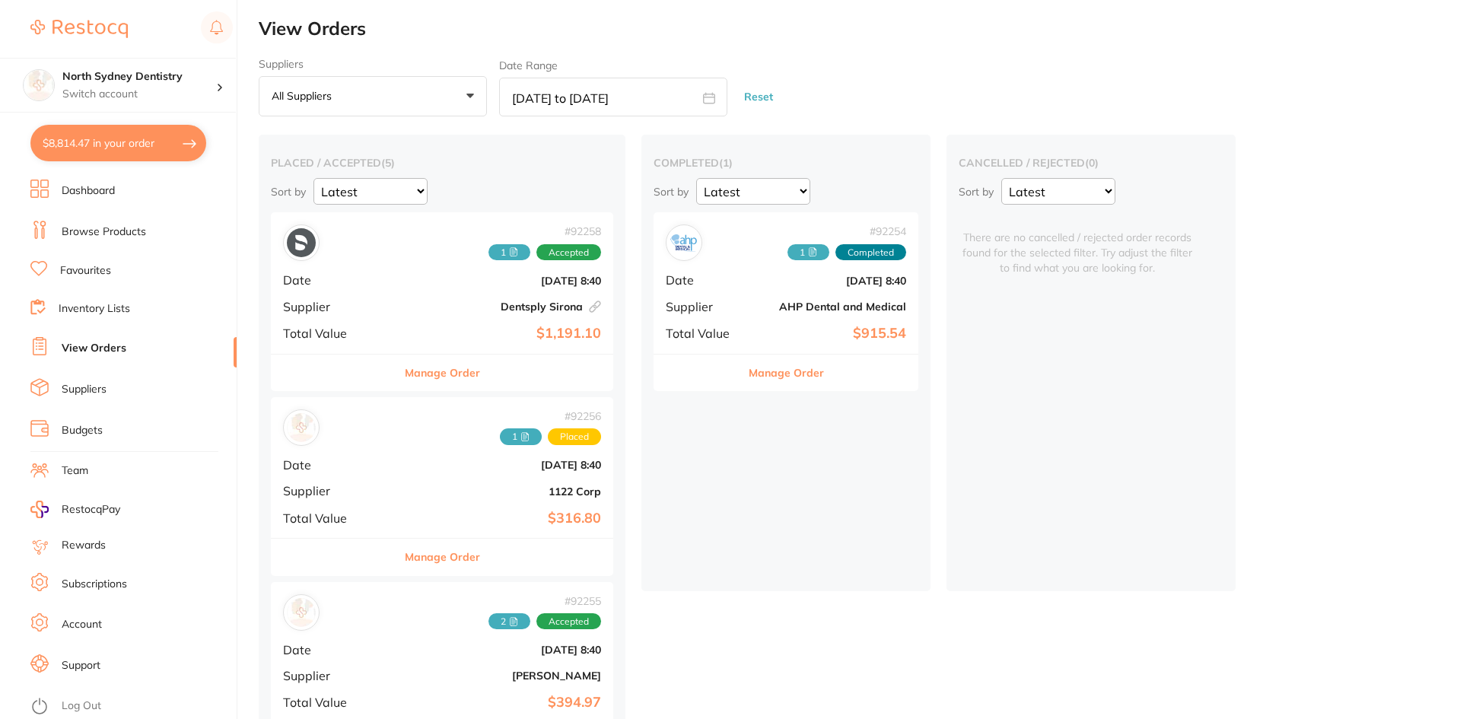
click at [787, 256] on span "1" at bounding box center [808, 252] width 42 height 17
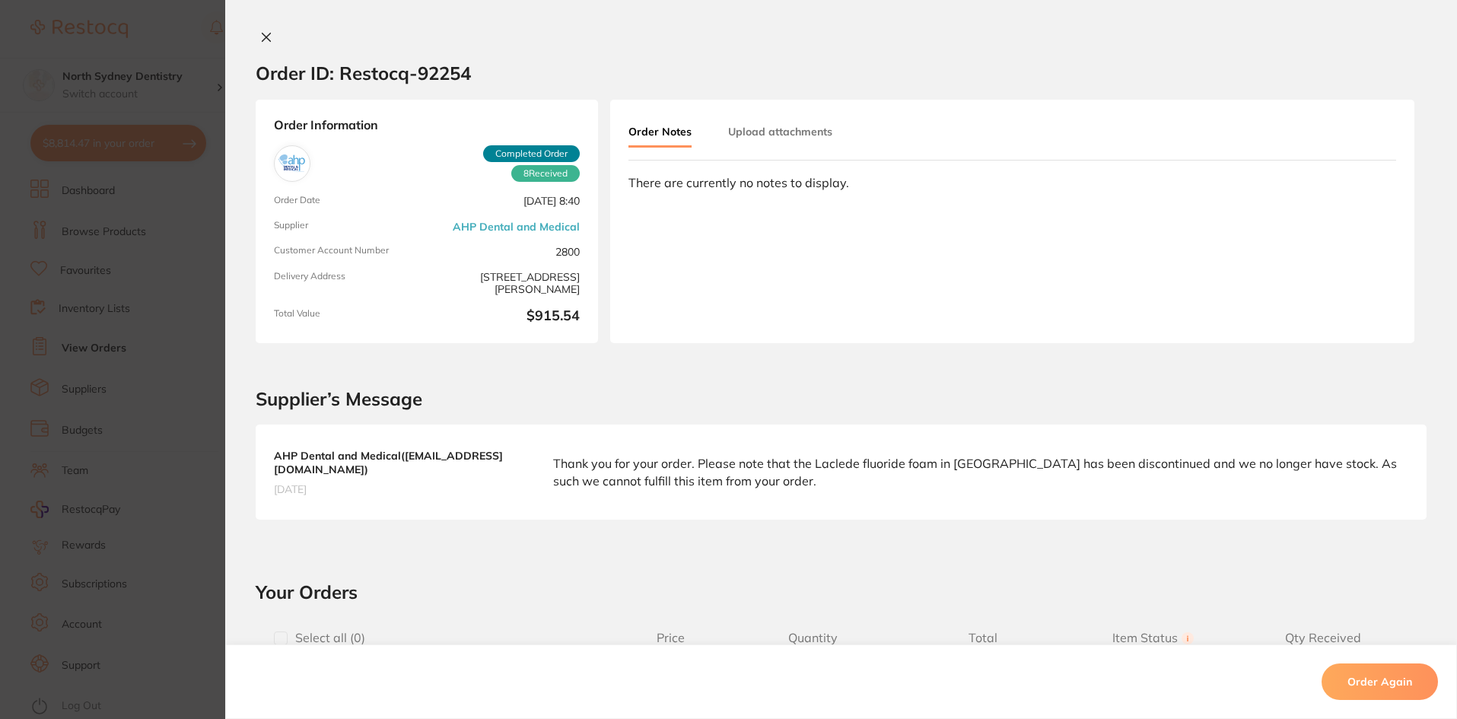
click at [790, 141] on button "Upload attachments" at bounding box center [780, 131] width 104 height 27
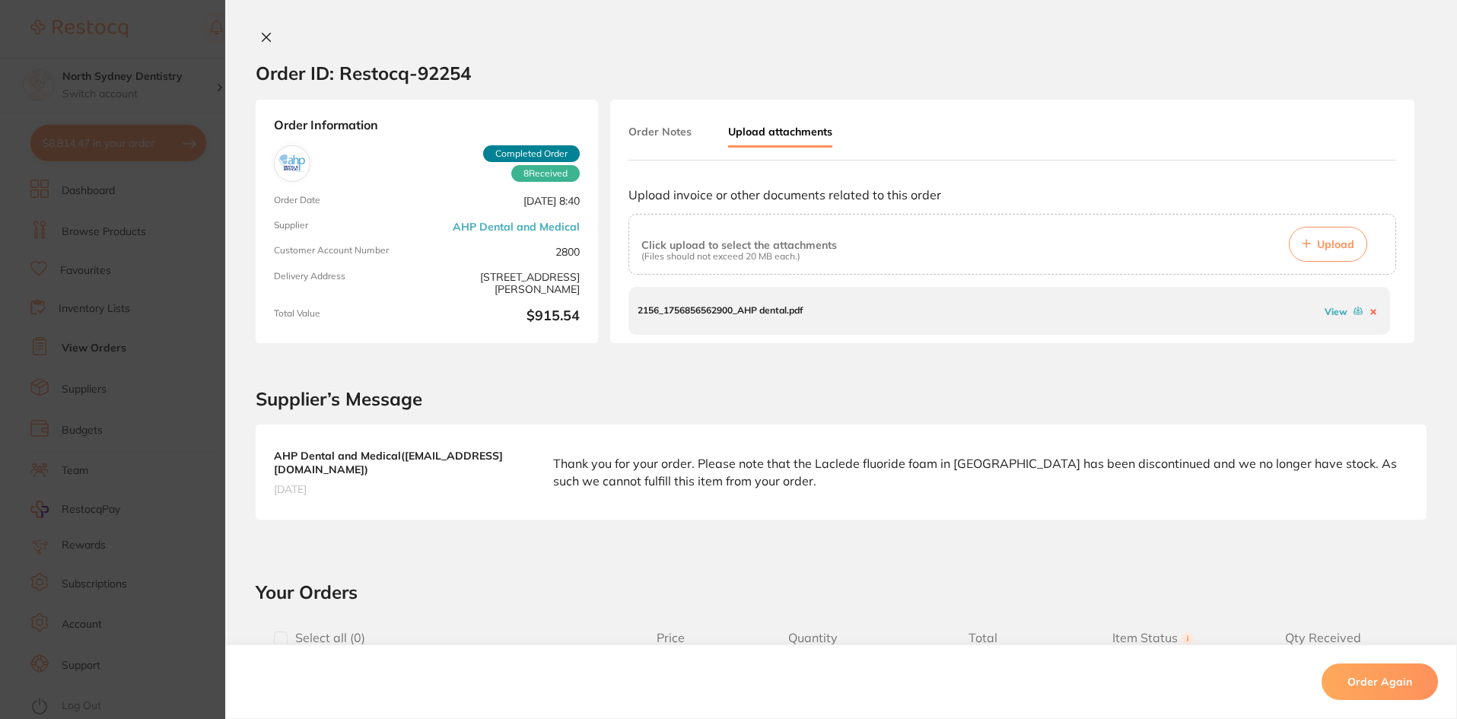
click at [1199, 316] on link "View" at bounding box center [1335, 311] width 23 height 11
click at [267, 41] on icon at bounding box center [266, 37] width 8 height 8
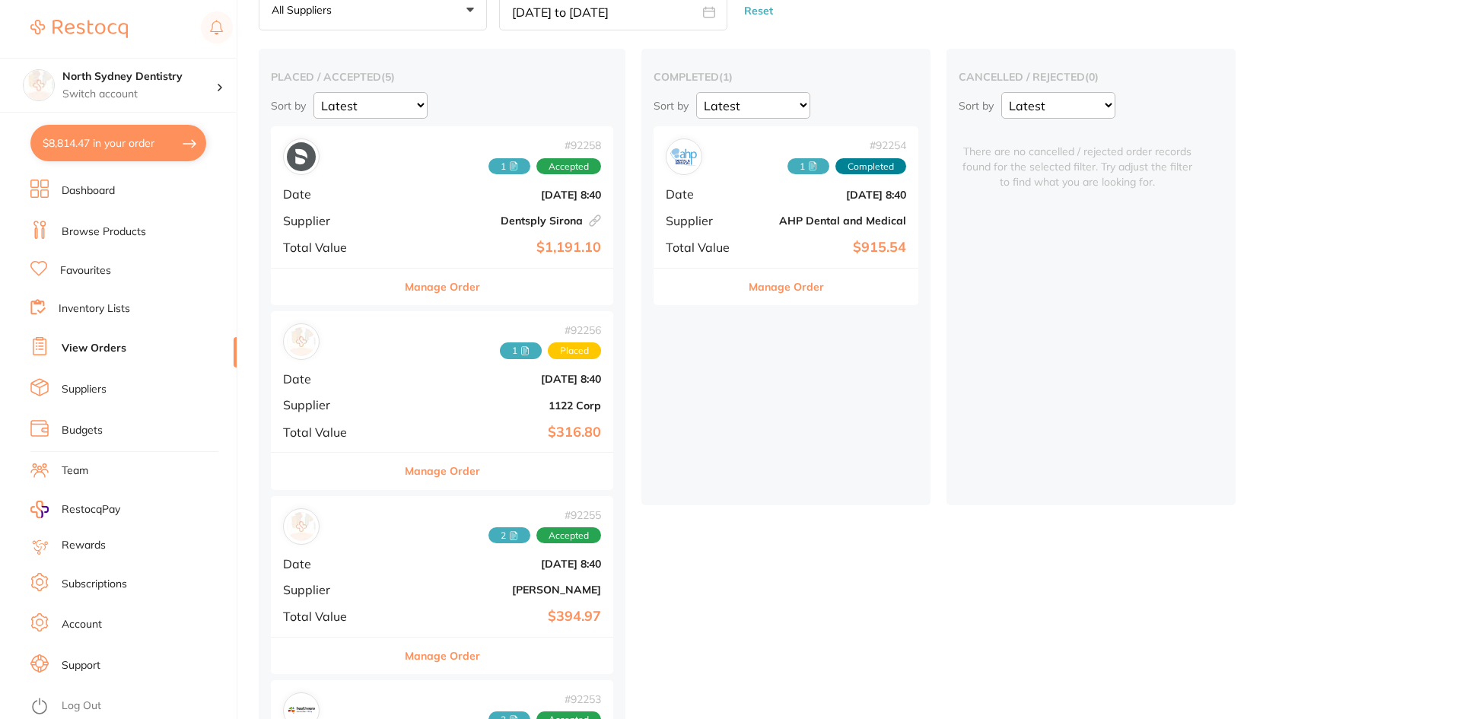
scroll to position [76, 0]
